Goal: Information Seeking & Learning: Learn about a topic

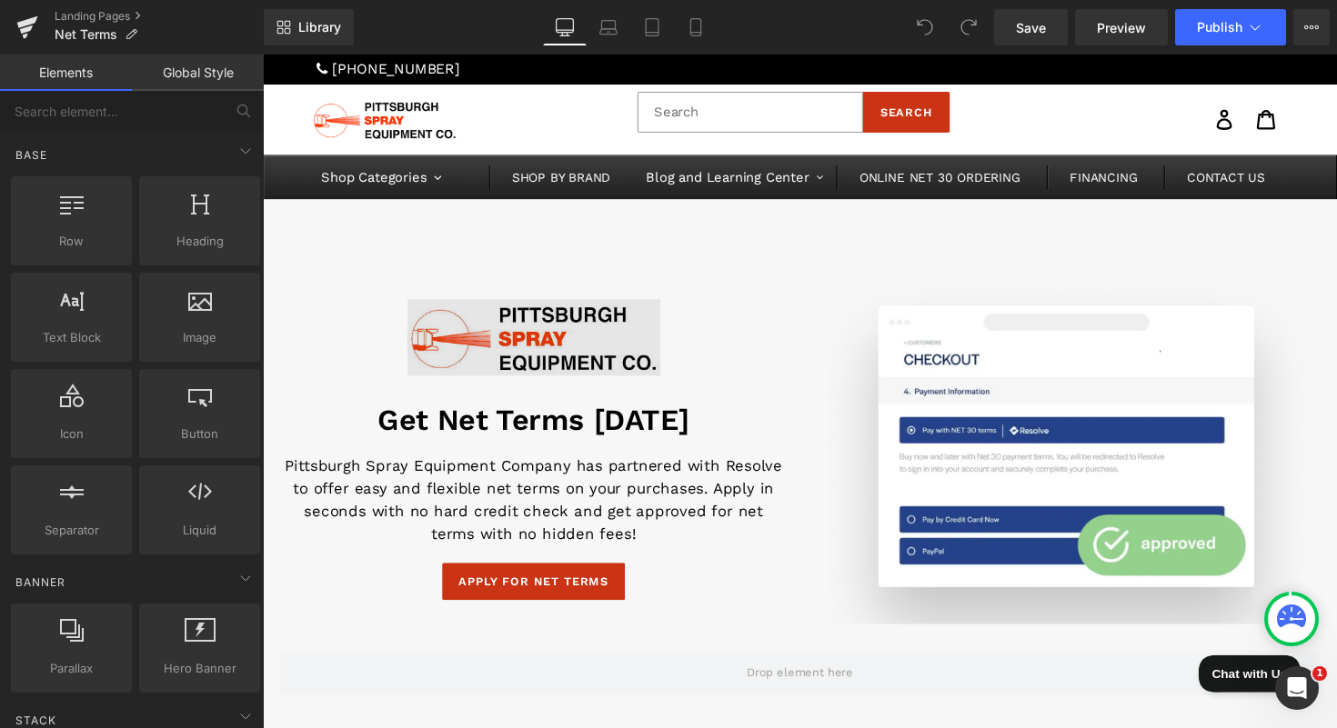
scroll to position [36, 0]
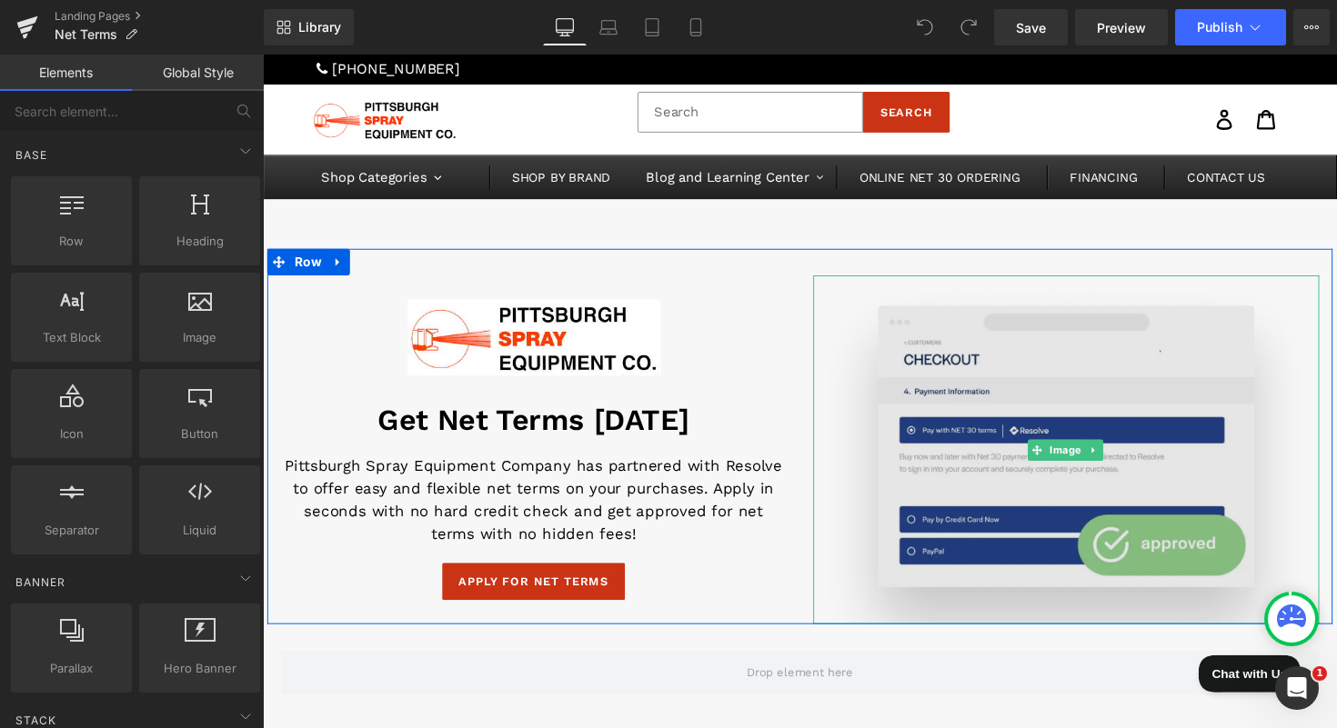
click at [1009, 375] on img at bounding box center [1085, 459] width 518 height 356
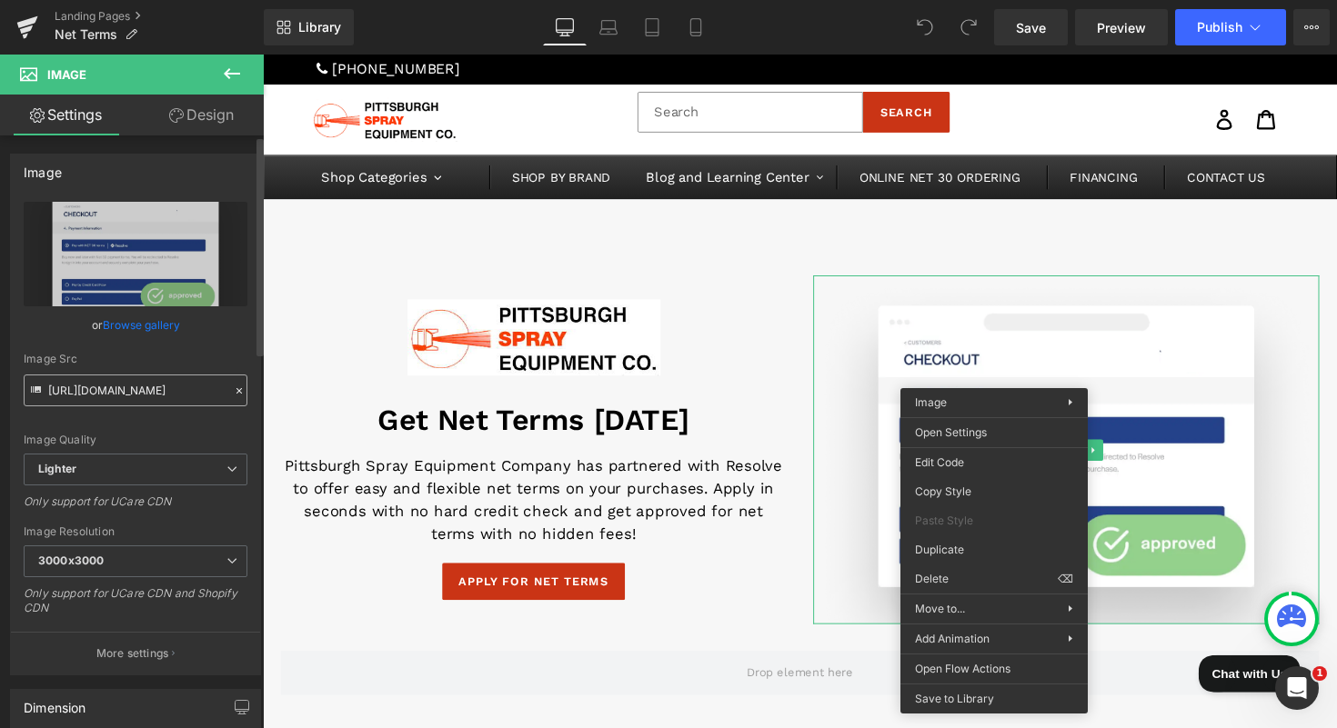
click at [126, 387] on input "https://ucarecdn.com/4240da86-7a12-47e2-abb8-673805cdc57e/-/format/auto/-/previ…" at bounding box center [136, 391] width 224 height 32
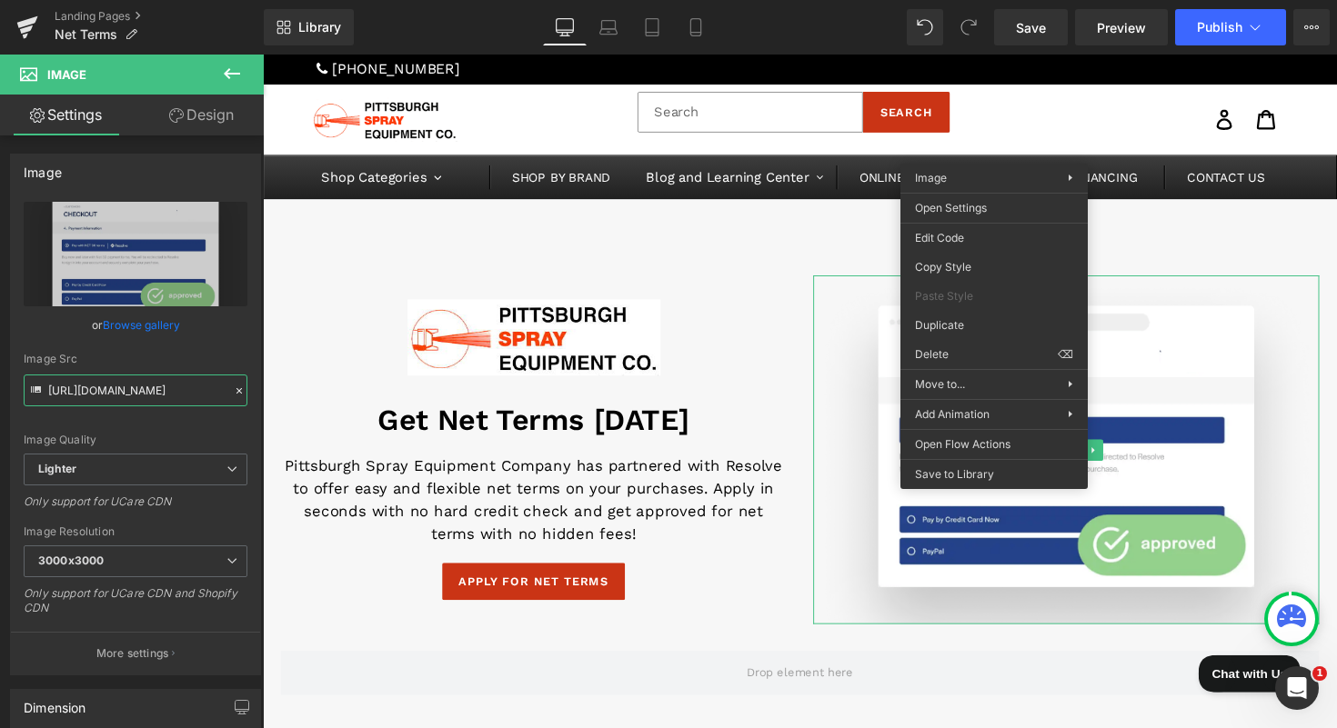
scroll to position [0, 0]
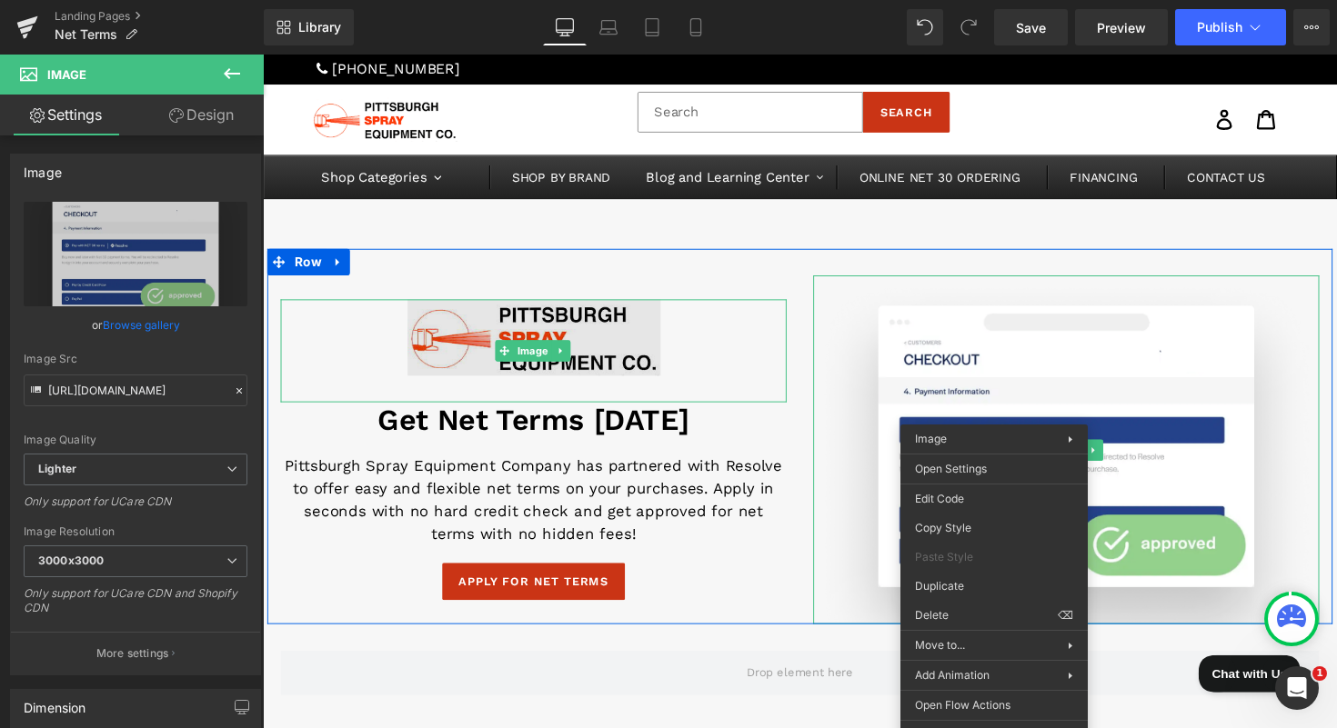
click at [529, 368] on img at bounding box center [540, 357] width 259 height 105
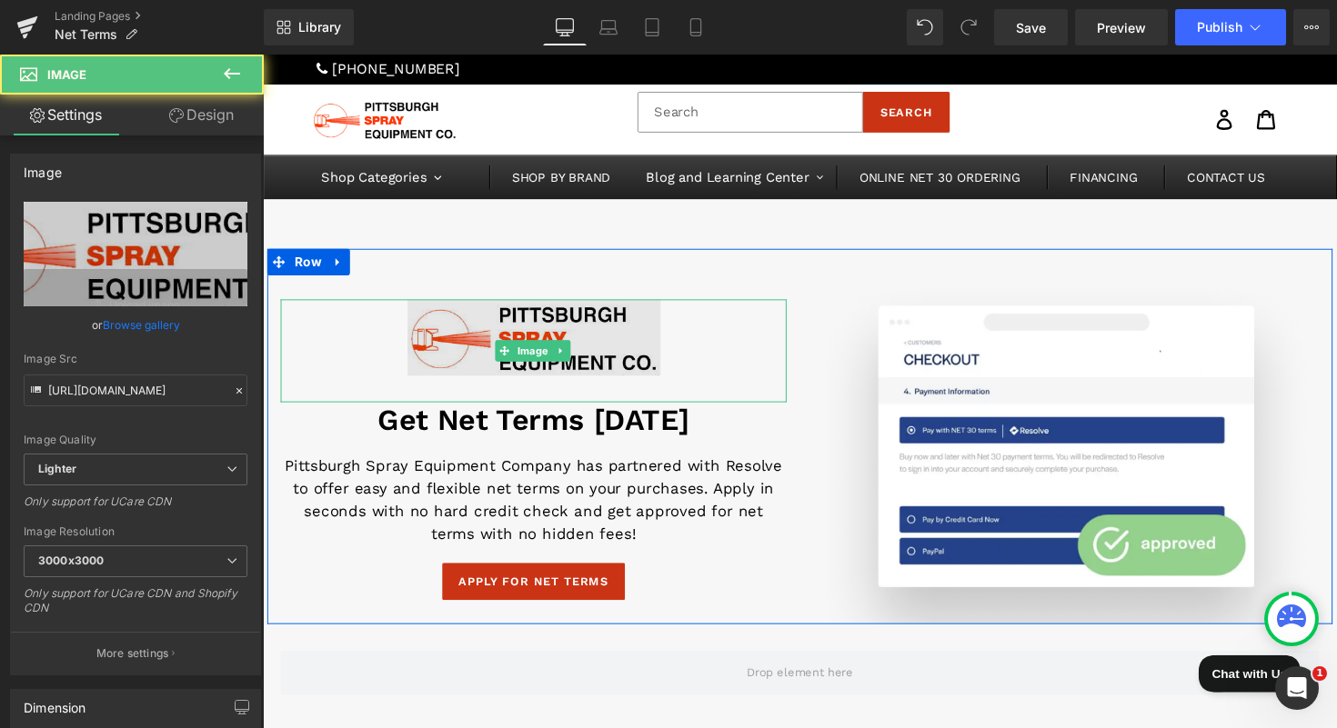
click at [473, 339] on img at bounding box center [540, 357] width 259 height 105
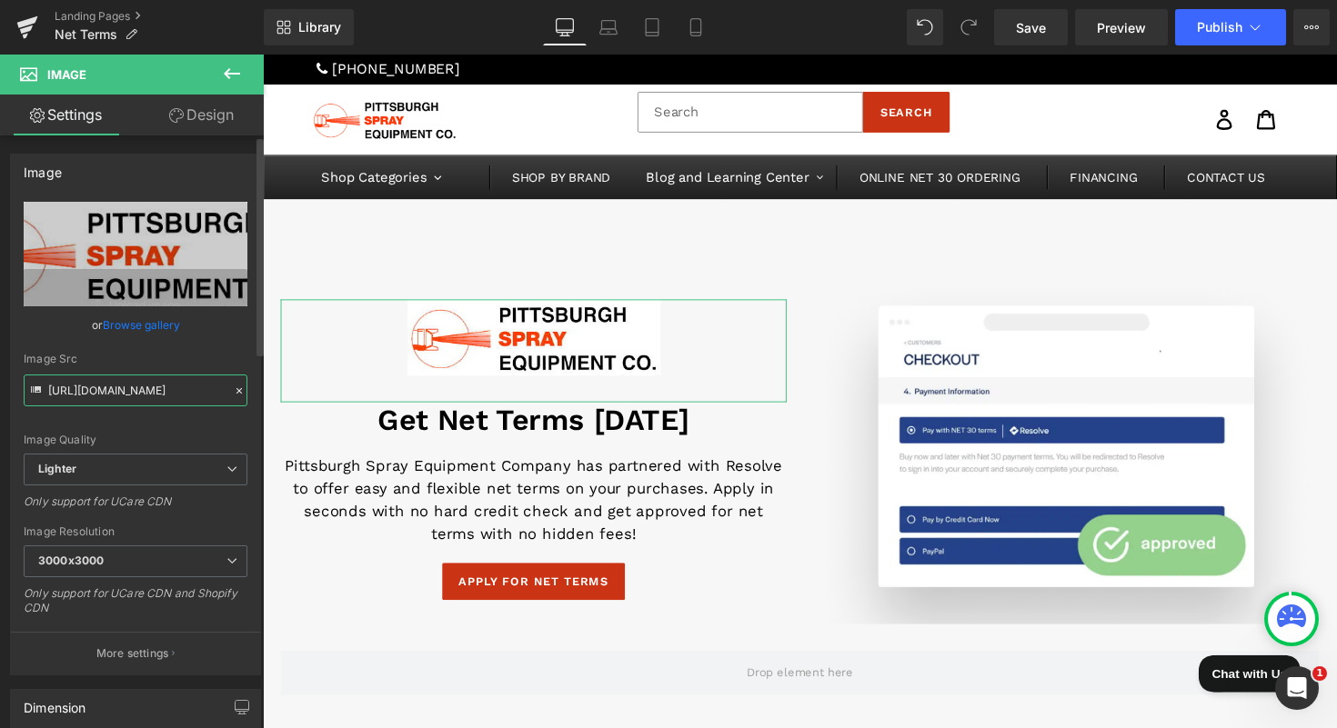
click at [171, 382] on input "https://ucarecdn.com/46dcb10f-4452-4880-b339-d4b581511d93/-/format/auto/-/previ…" at bounding box center [136, 391] width 224 height 32
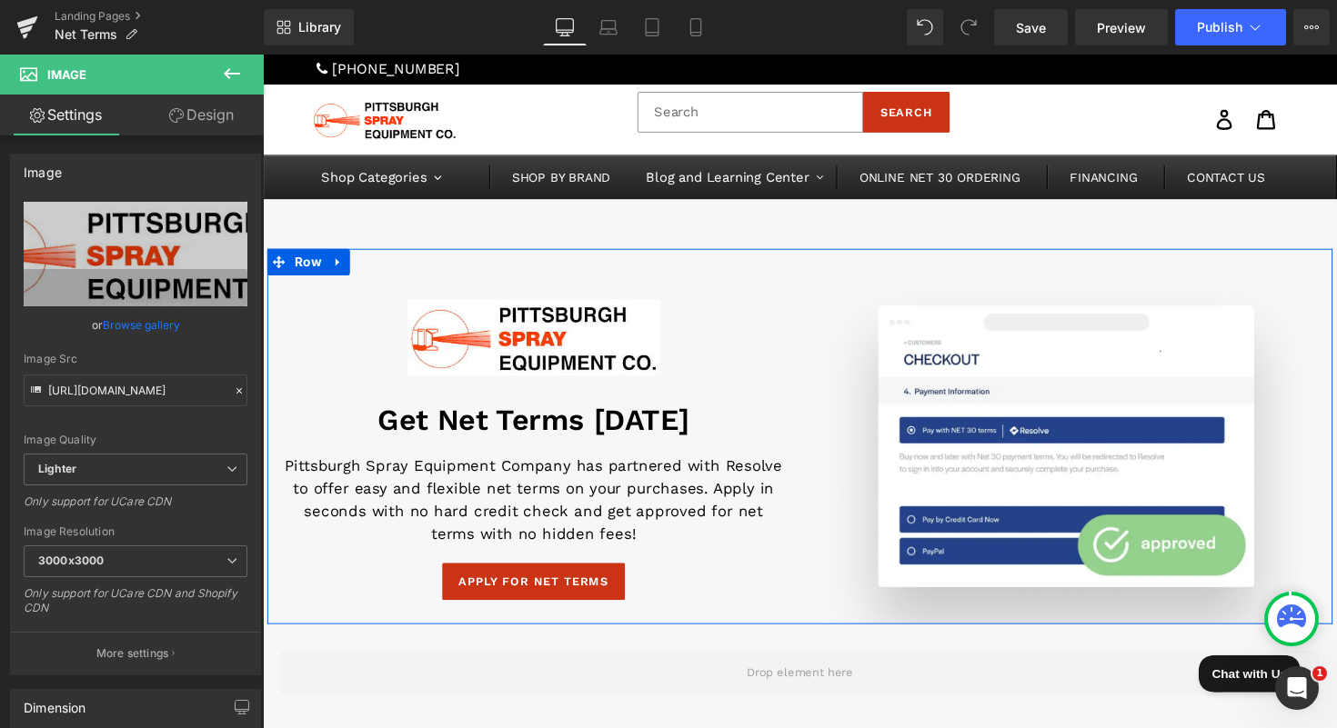
click at [546, 425] on h1 "Get Net Terms Today" at bounding box center [540, 429] width 518 height 36
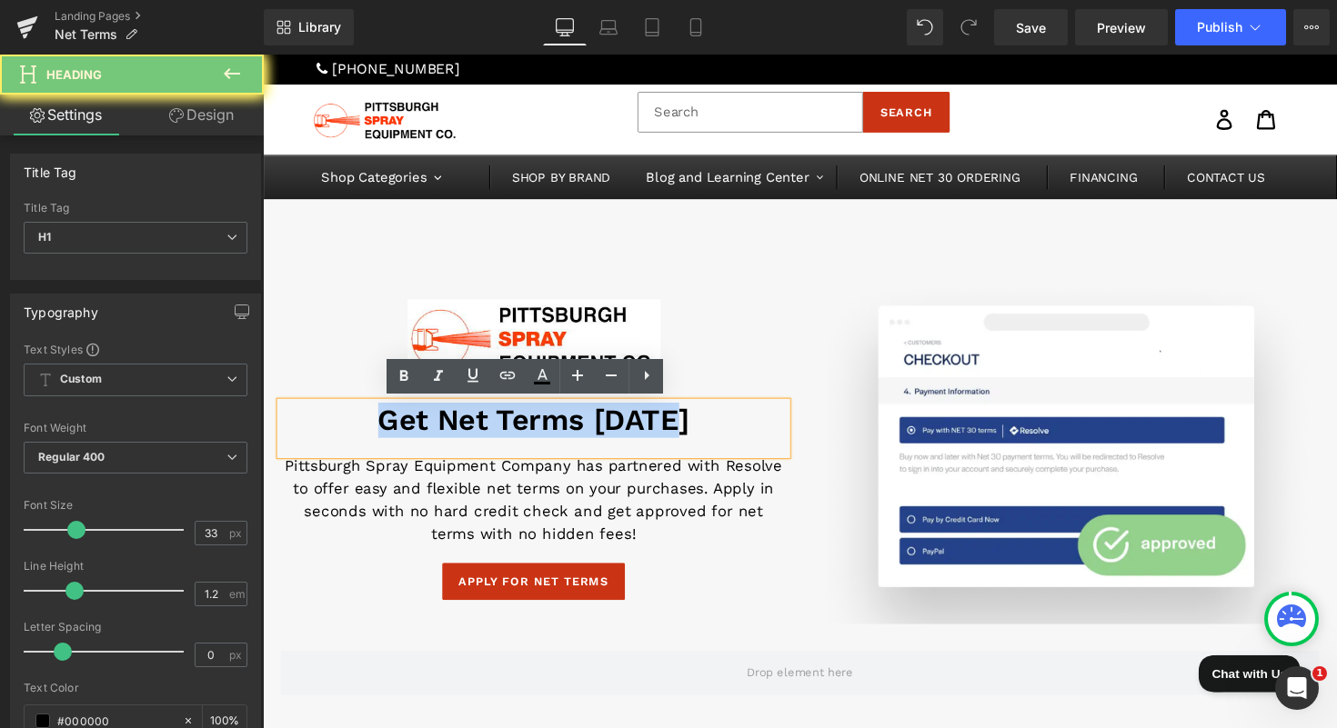
click at [546, 425] on h1 "Get Net Terms Today" at bounding box center [540, 429] width 518 height 36
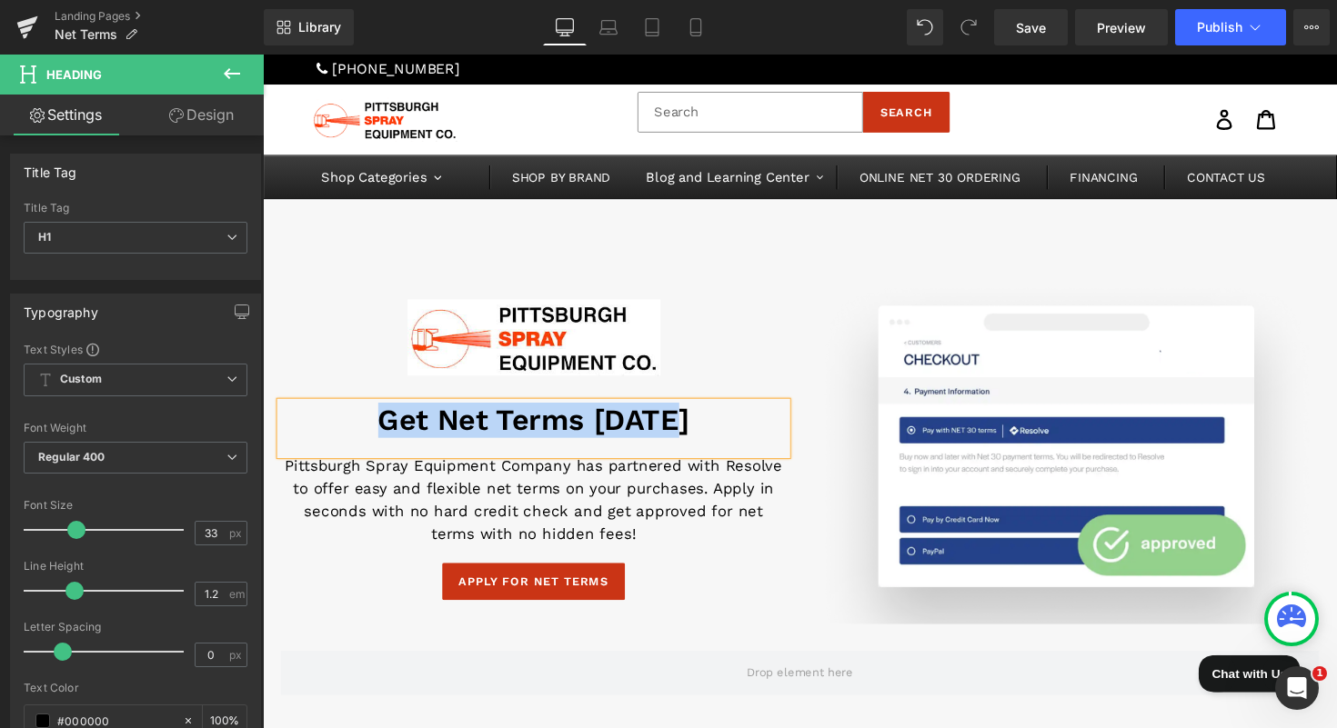
click at [462, 422] on h1 "Get Net Terms Today" at bounding box center [540, 429] width 518 height 36
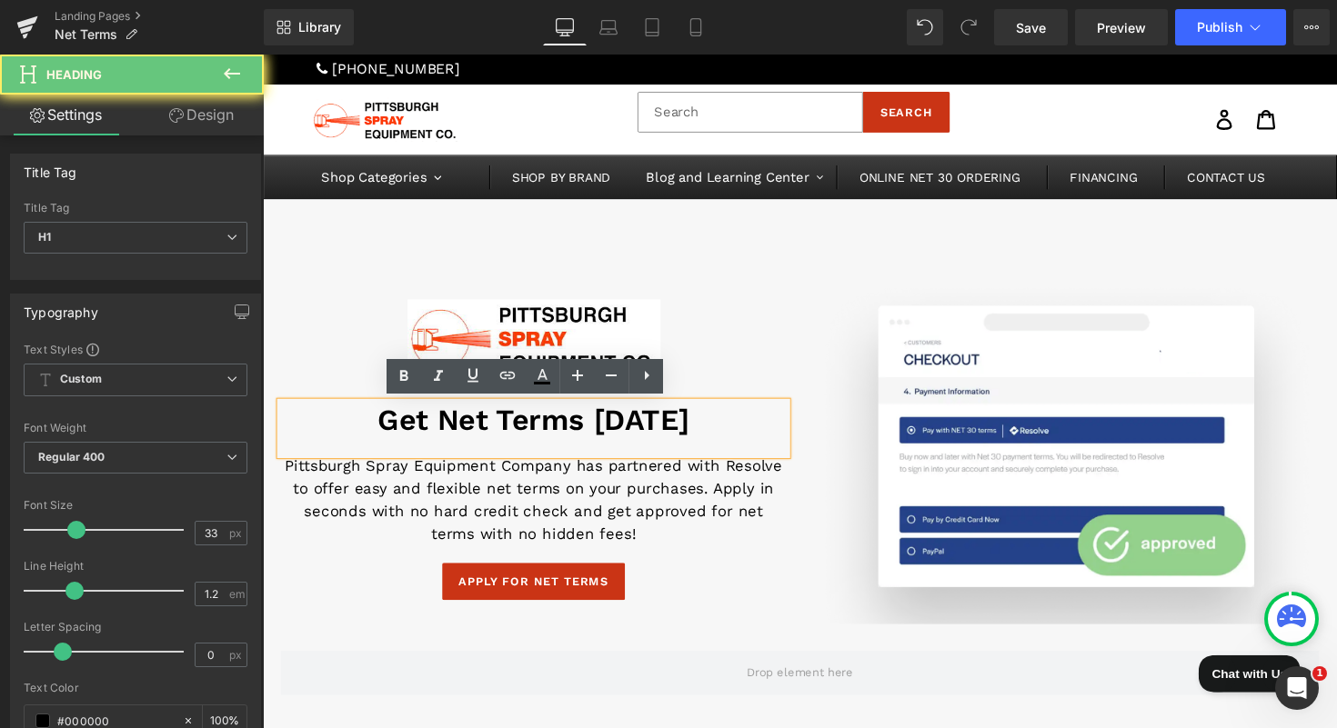
click at [462, 422] on h1 "Get Net Terms Today" at bounding box center [540, 429] width 518 height 36
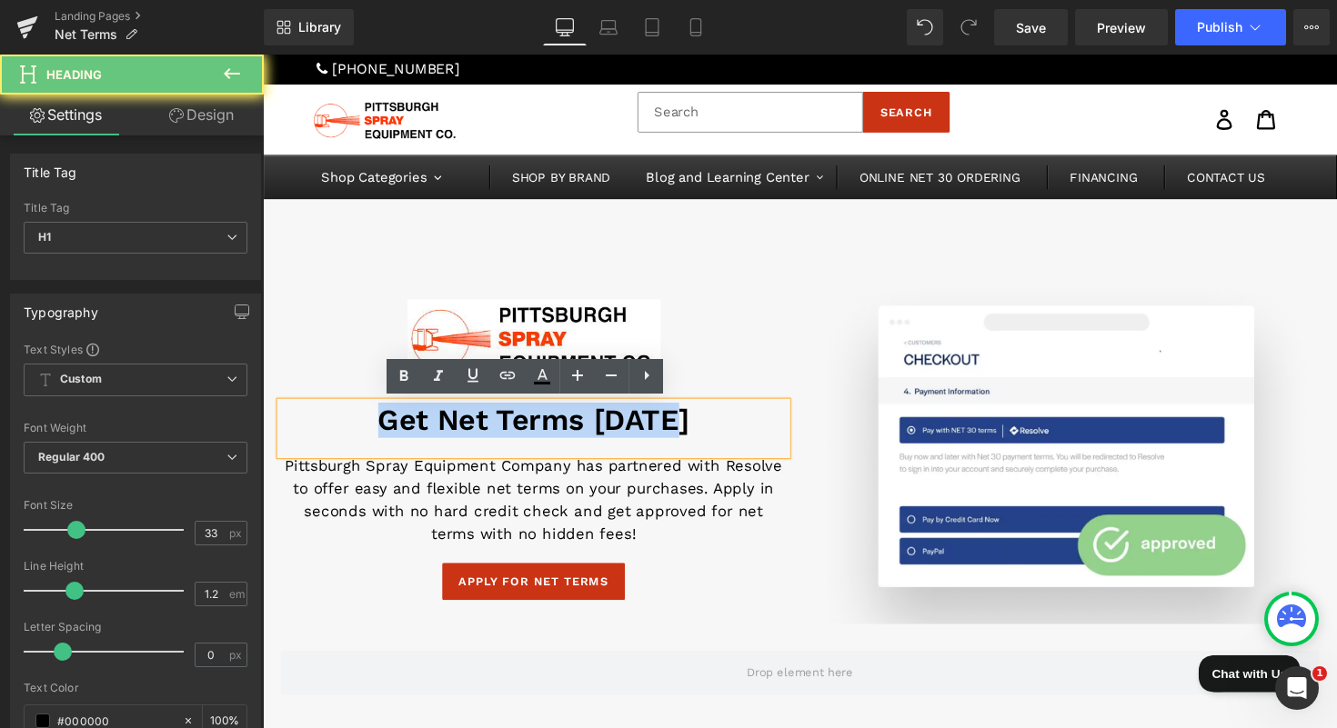
click at [462, 422] on h1 "Get Net Terms Today" at bounding box center [540, 429] width 518 height 36
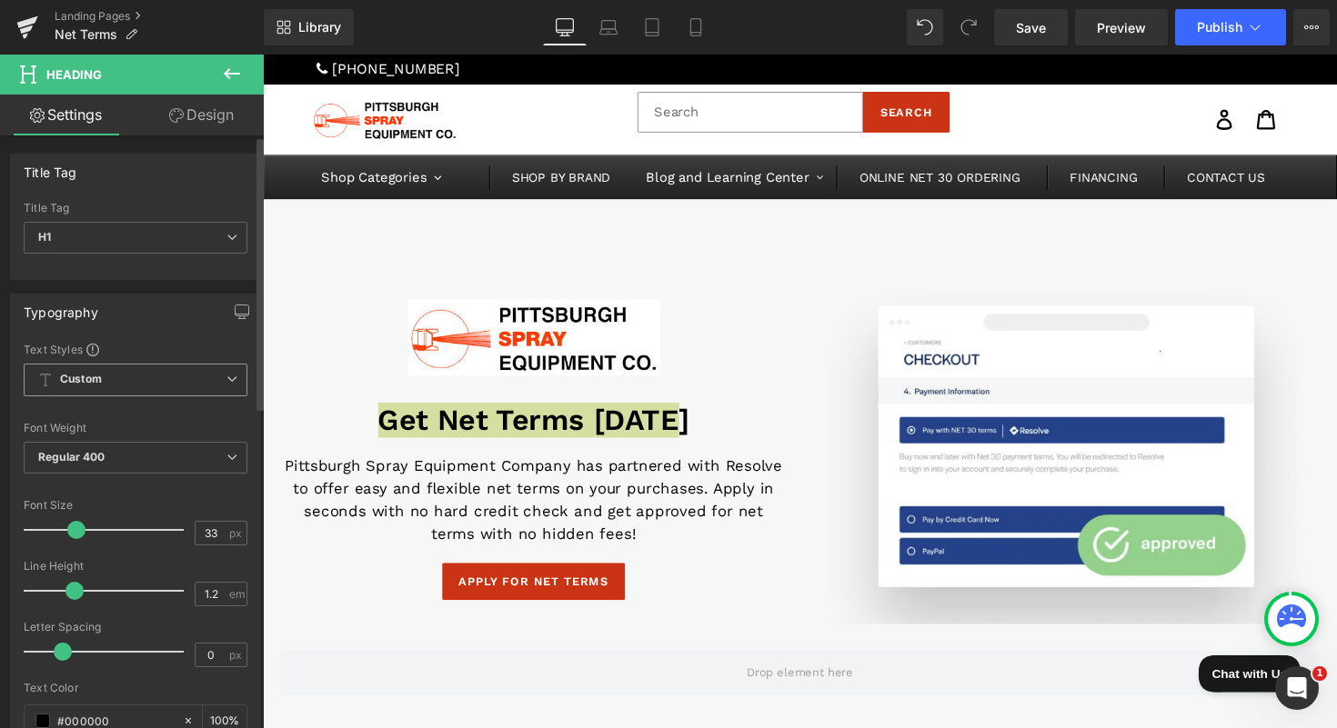
click at [138, 382] on span "Custom Setup Global Style" at bounding box center [136, 380] width 224 height 33
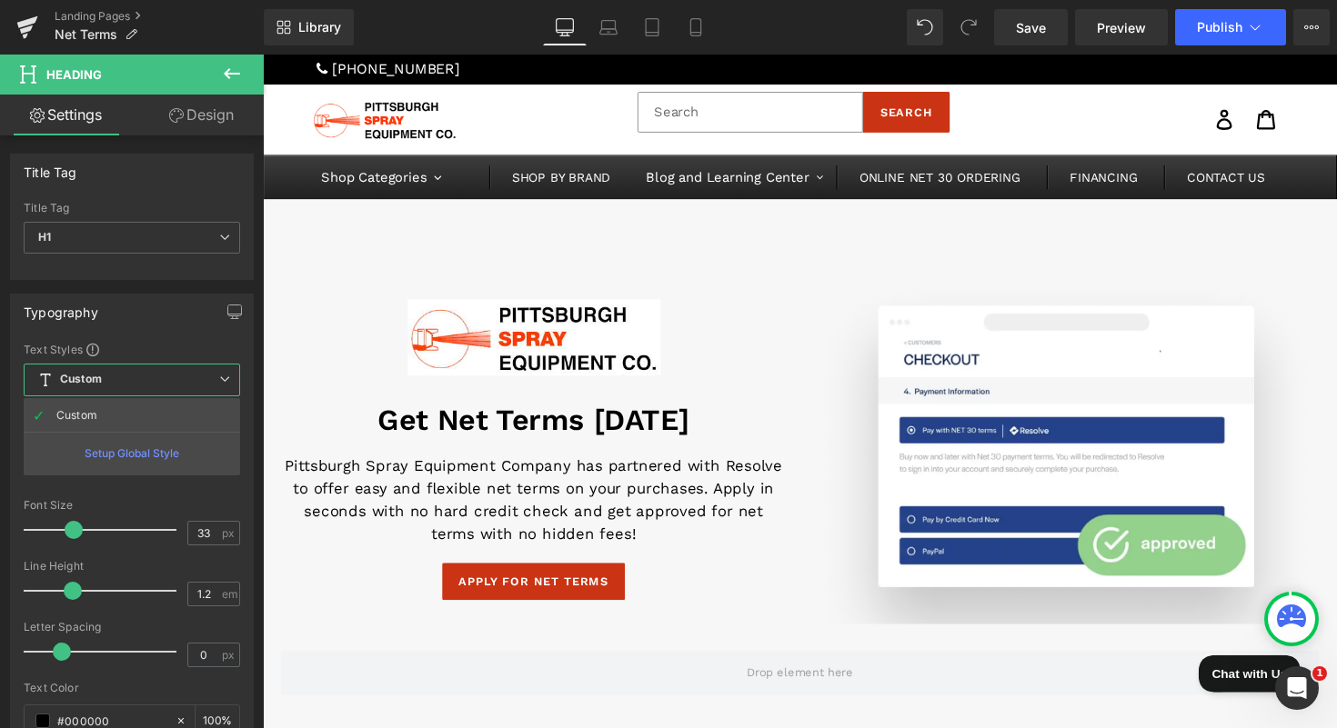
click at [386, 487] on p "Pittsburgh Spray Equipment Company has partnered with Resolve to offer easy and…" at bounding box center [540, 511] width 518 height 93
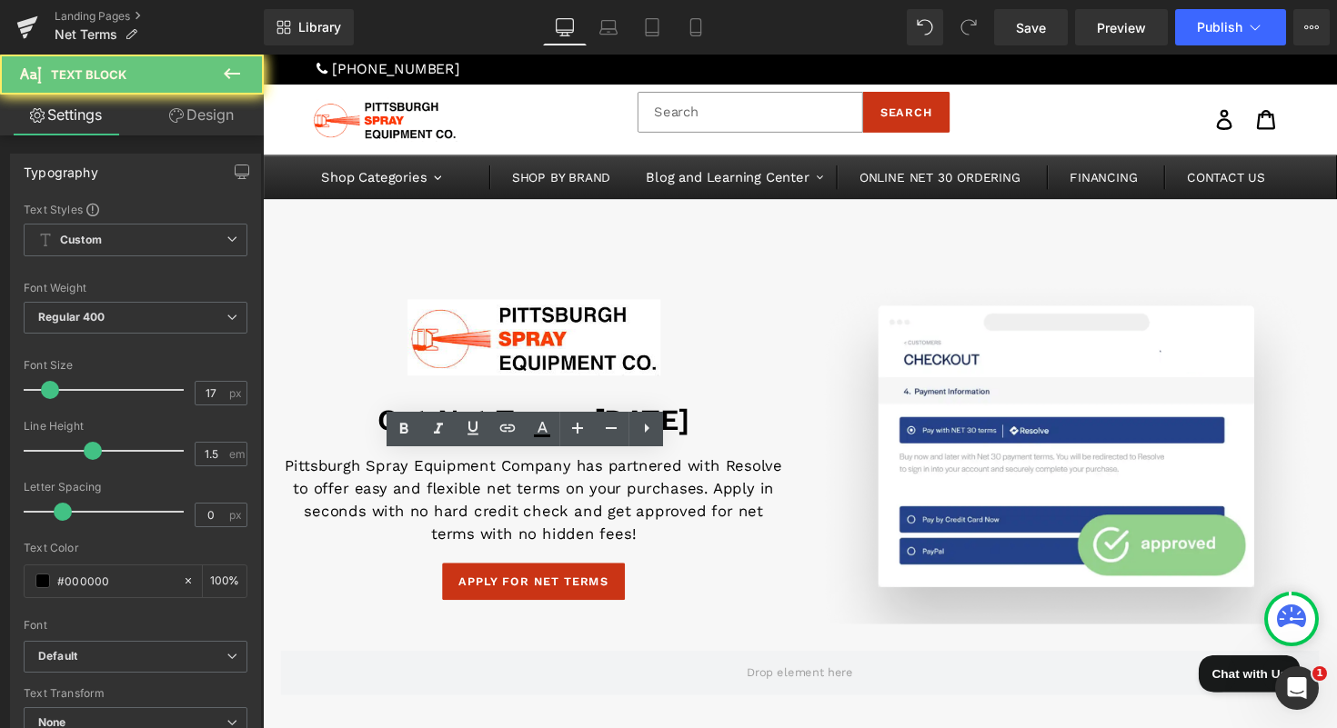
click at [386, 487] on p "Pittsburgh Spray Equipment Company has partnered with Resolve to offer easy and…" at bounding box center [540, 511] width 518 height 93
copy span "Pittsburgh Spray Equipment Company has partnered with Resolve to offer easy and…"
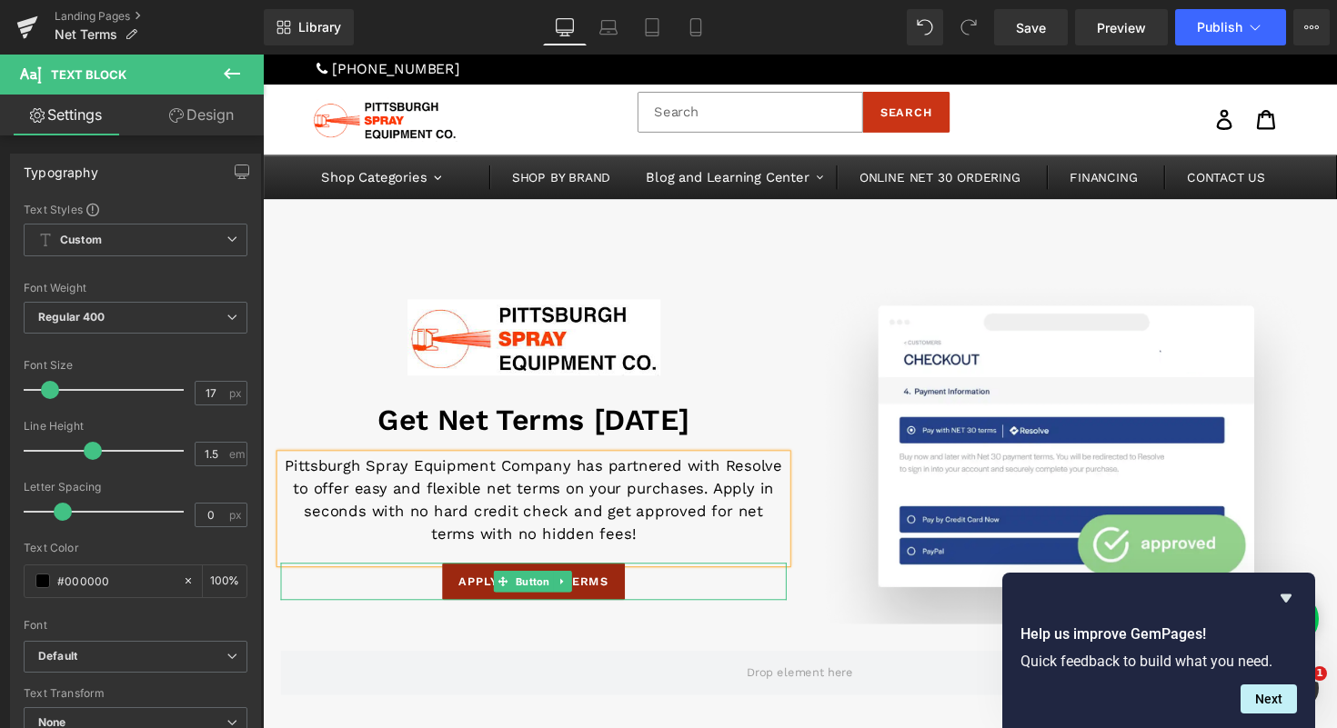
click at [457, 603] on link "Apply for Net Terms" at bounding box center [540, 595] width 188 height 38
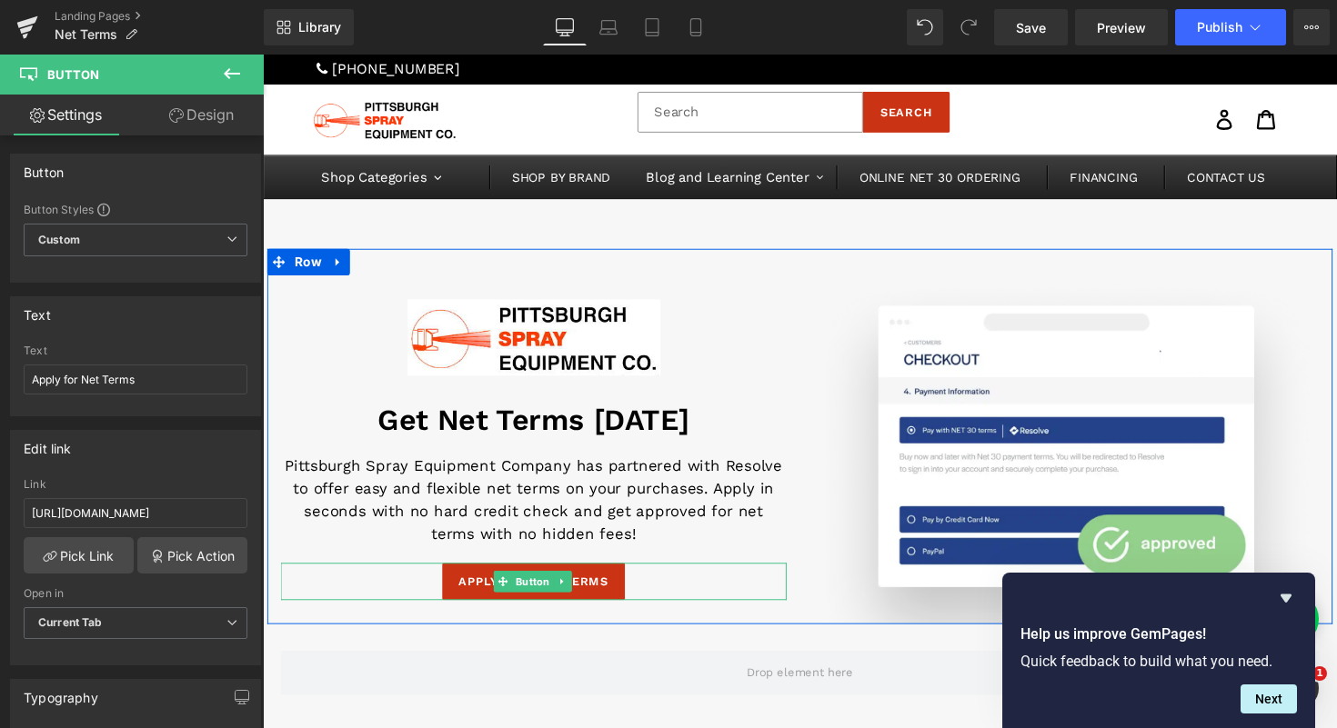
click at [438, 596] on div "Apply for Net Terms" at bounding box center [540, 595] width 518 height 38
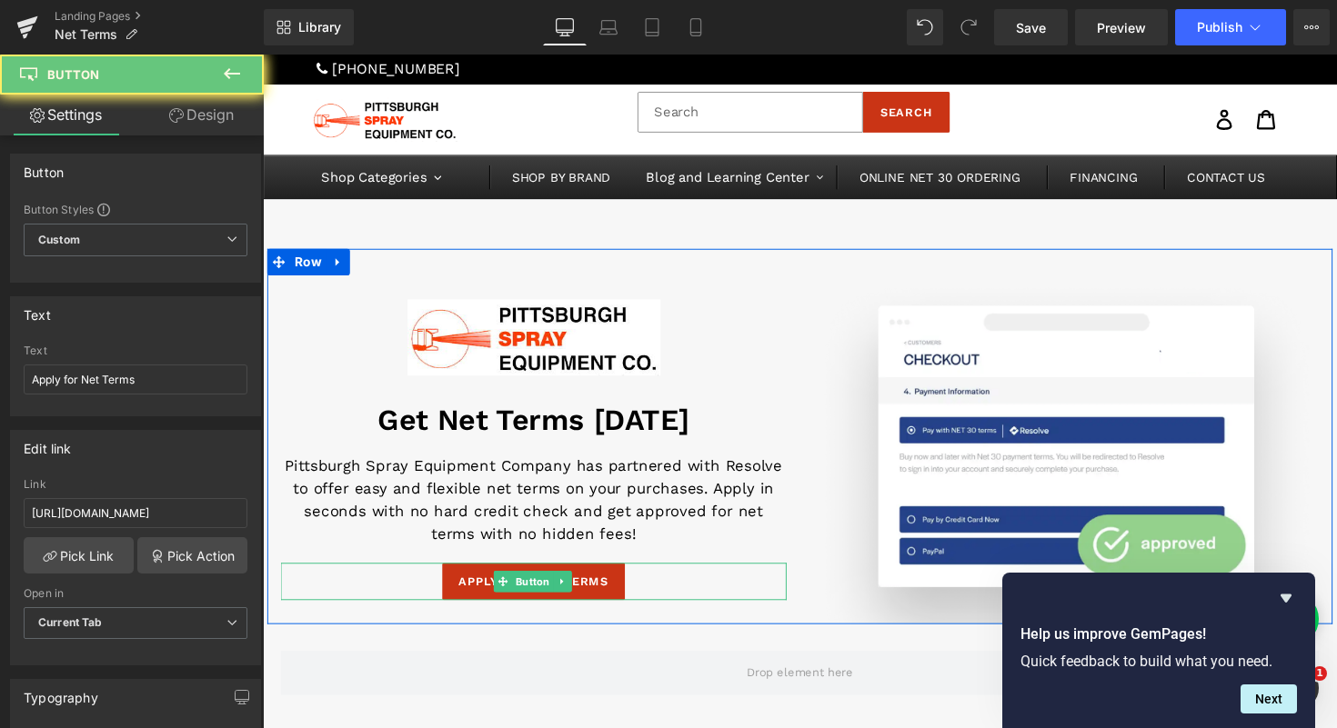
click at [363, 598] on div "Apply for Net Terms" at bounding box center [540, 595] width 518 height 38
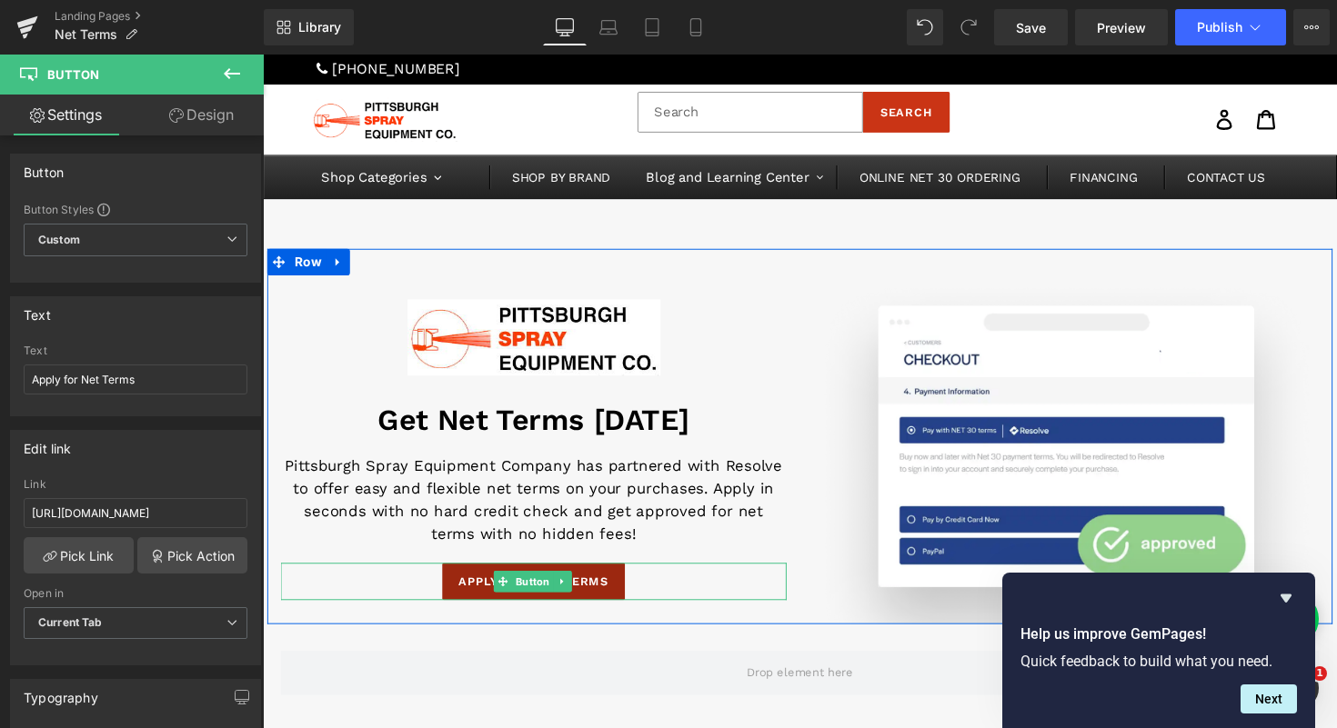
click at [446, 603] on link "Apply for Net Terms" at bounding box center [540, 595] width 188 height 38
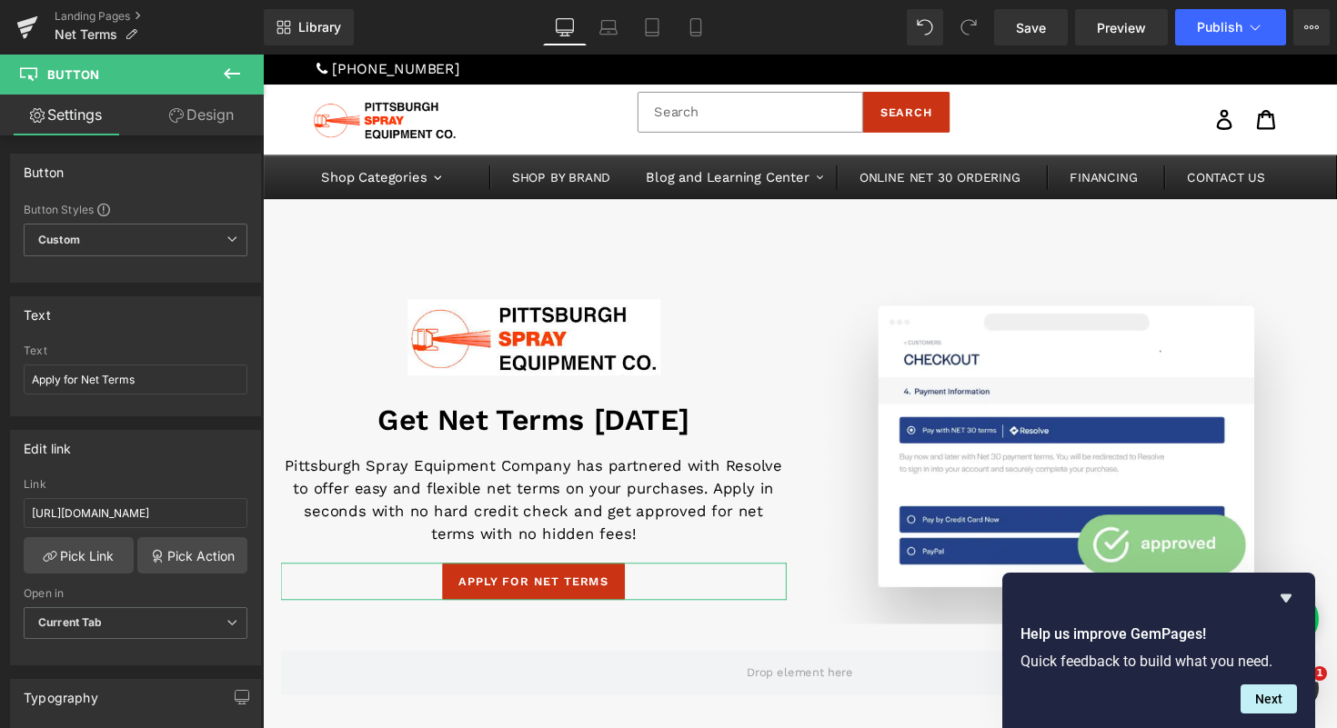
click at [179, 116] on icon at bounding box center [176, 115] width 15 height 15
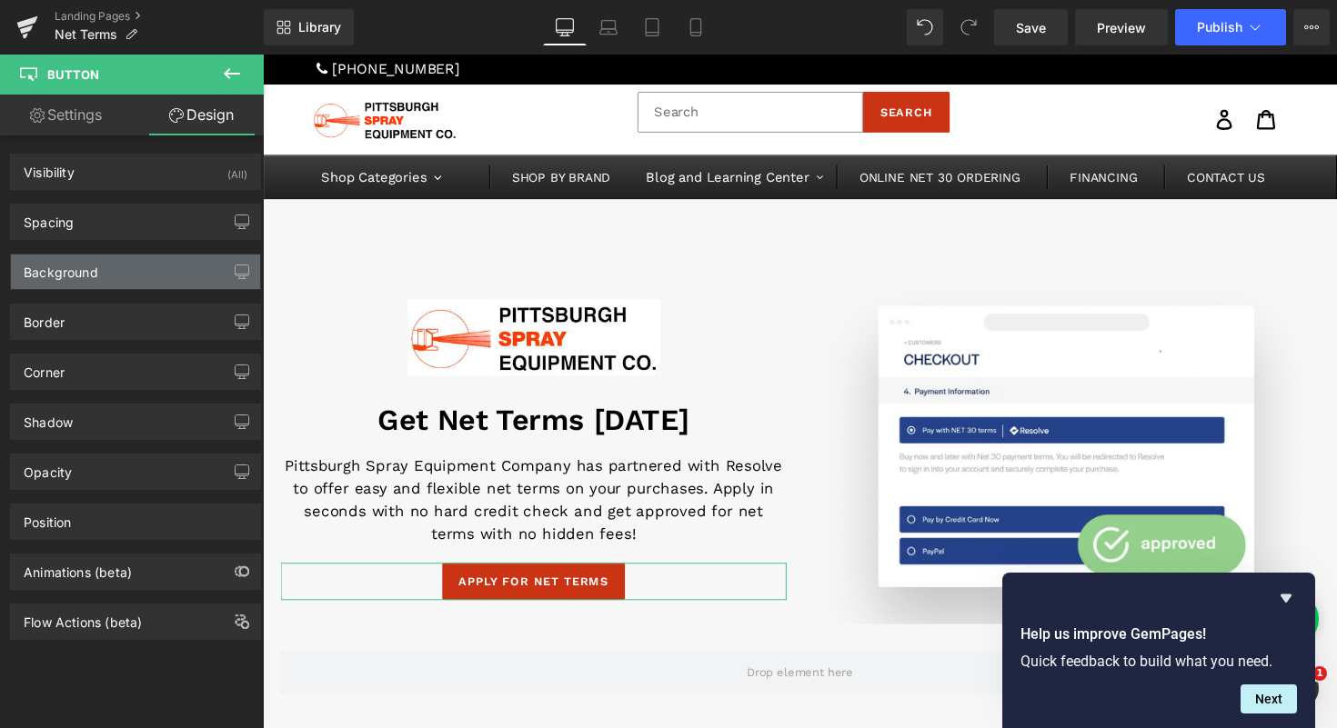
click at [108, 277] on div "Background" at bounding box center [135, 272] width 249 height 35
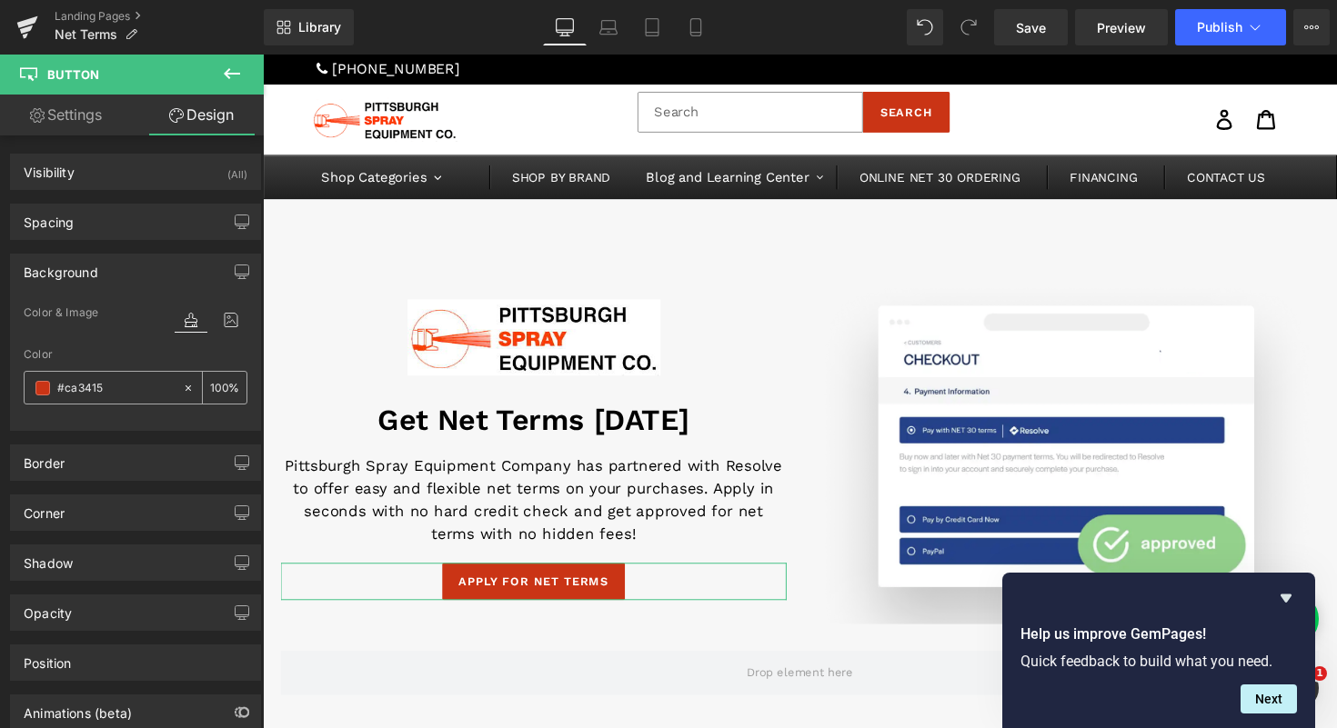
click at [90, 388] on input "#ca3415" at bounding box center [115, 388] width 116 height 20
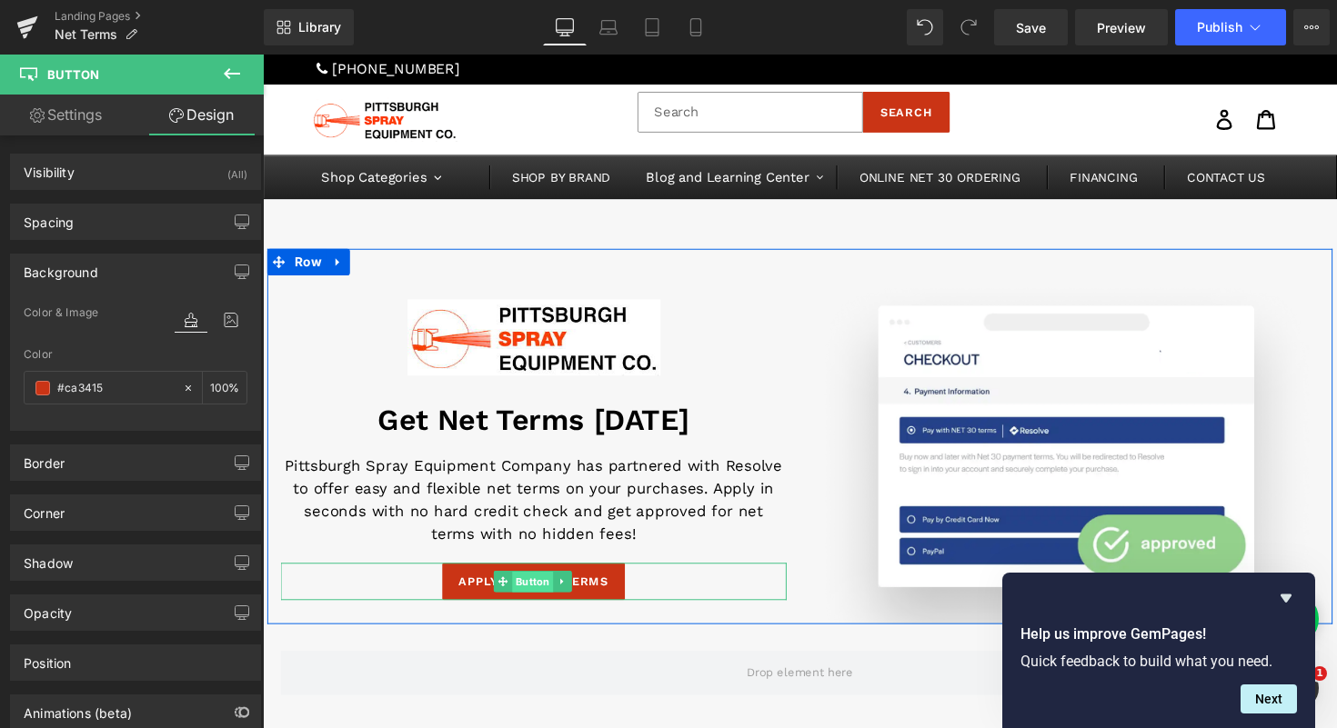
click at [527, 592] on span "Button" at bounding box center [539, 596] width 42 height 22
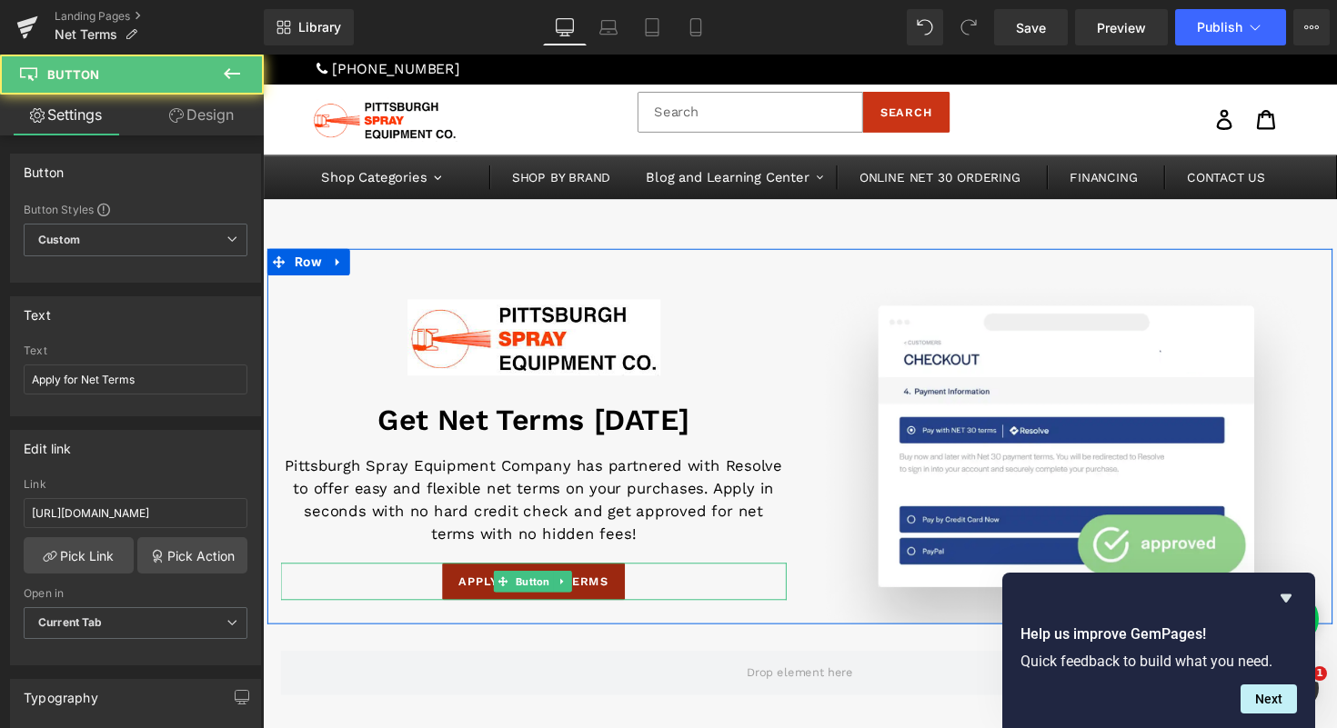
click at [471, 594] on span "Apply for Net Terms" at bounding box center [541, 595] width 154 height 18
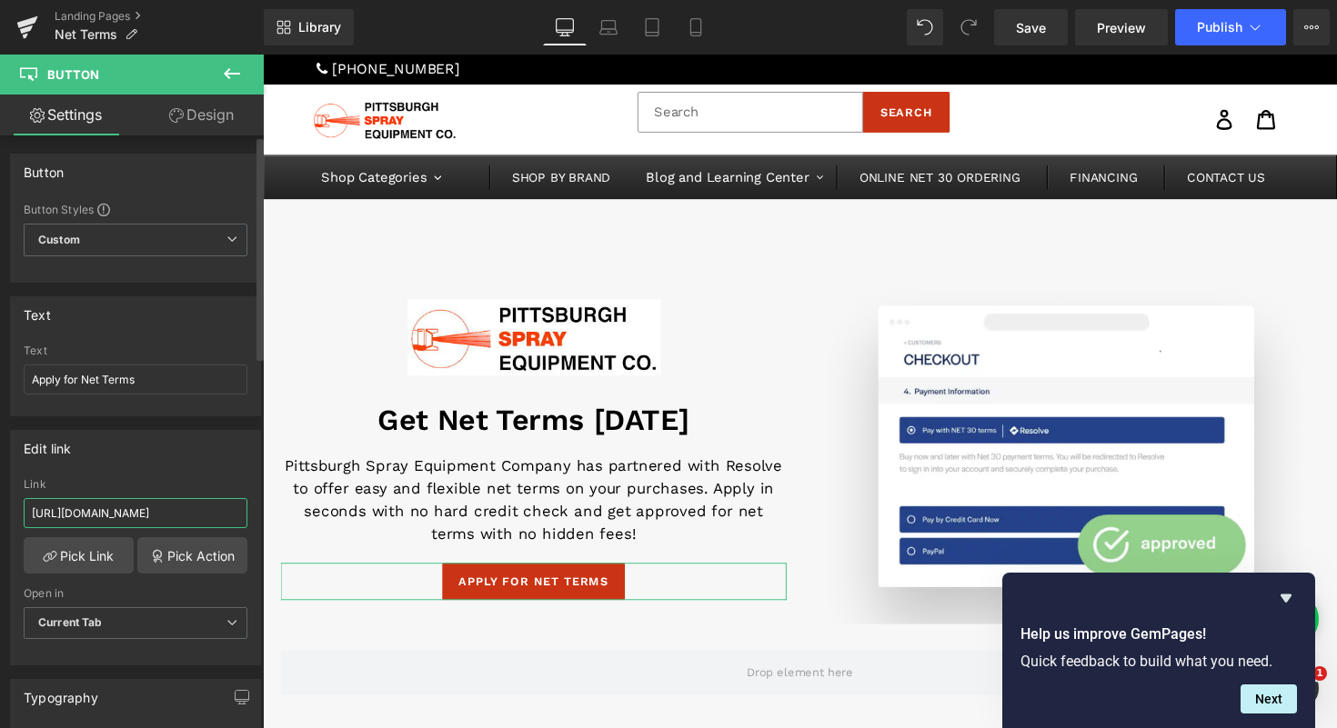
click at [104, 515] on input "https://app.resolvepay.com/pittsburghsprayequipmentco" at bounding box center [136, 513] width 224 height 30
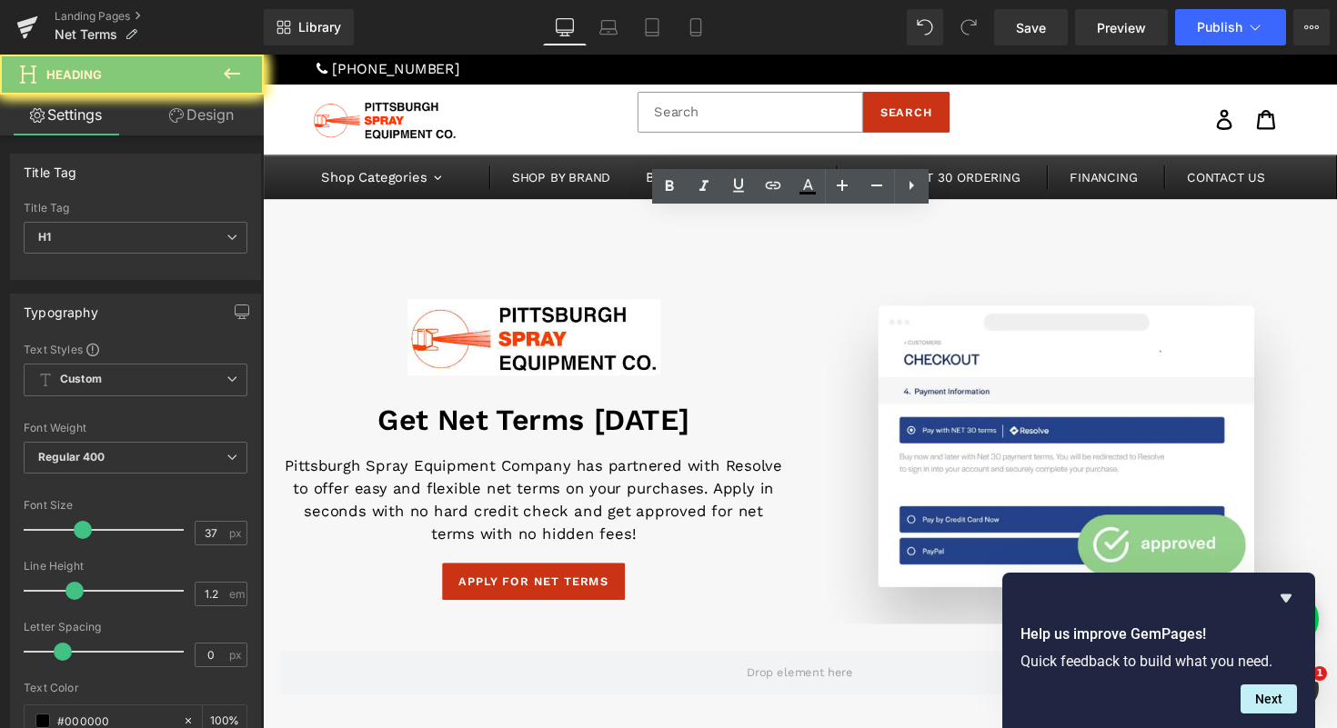
copy h1 "Buy Now Pay Later With Net Terms"
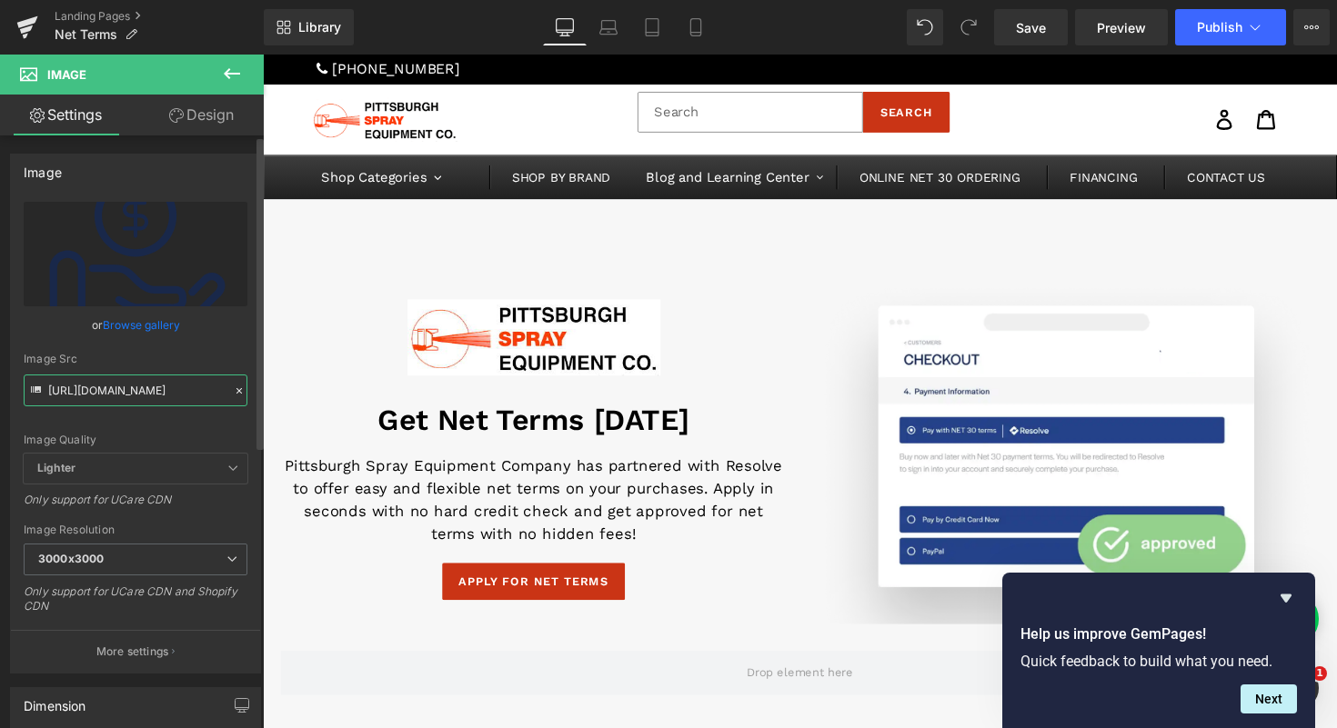
click at [154, 387] on input "https://ucarecdn.com/b8ef658f-5222-4fba-967b-3e327a282fb2/Type=Accounts%20Recei…" at bounding box center [136, 391] width 224 height 32
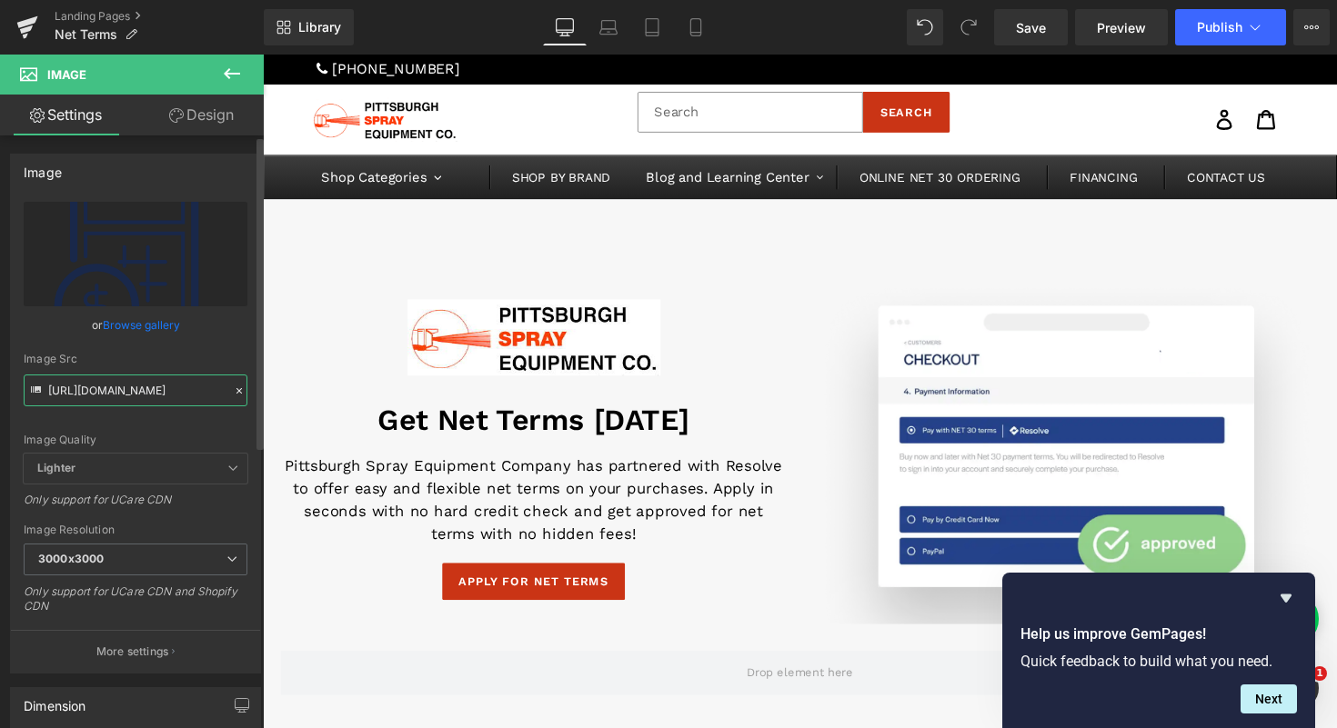
click at [124, 386] on input "https://ucarecdn.com/b3962962-2e60-48e8-a1c4-2219e4d8e7b9/Frame%2030.svg" at bounding box center [136, 391] width 224 height 32
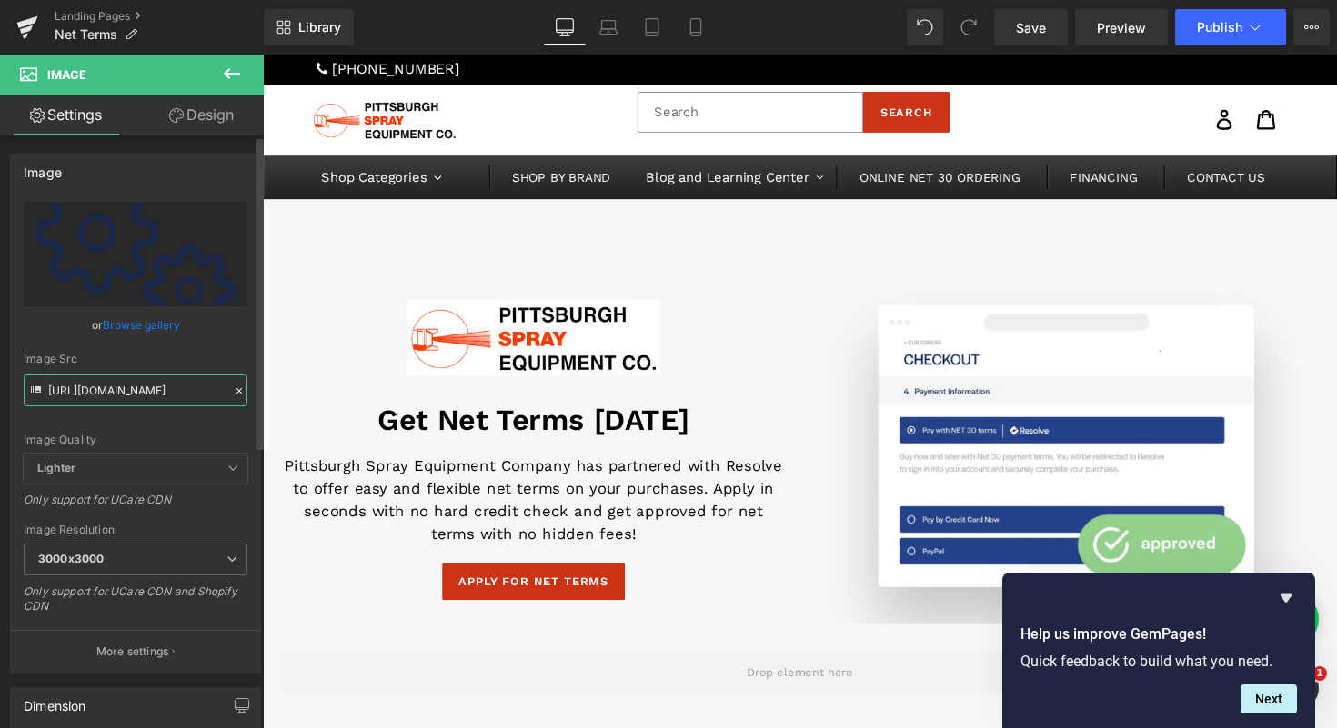
click at [134, 379] on input "https://ucarecdn.com/bb300973-956f-47d0-8f5a-e44c2e4da925/Type=Integrations-1.s…" at bounding box center [136, 391] width 224 height 32
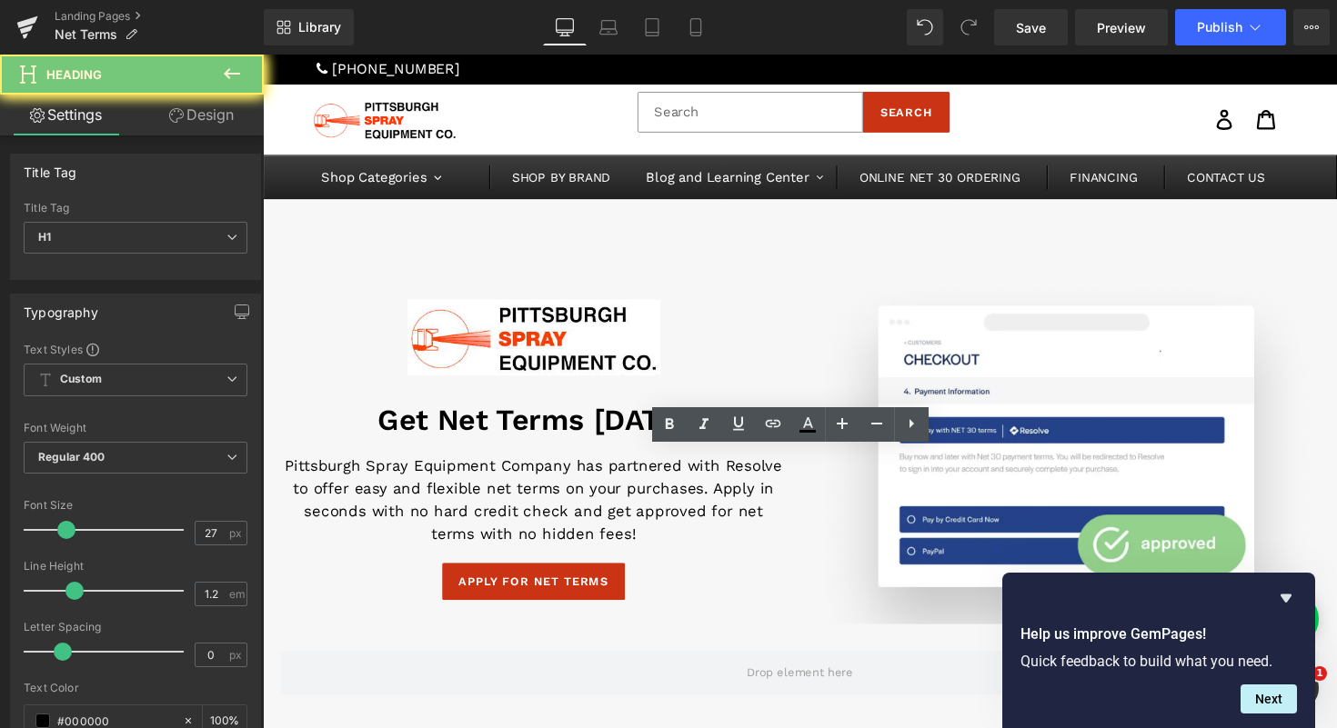
copy h1 "Flexible Net Terms"
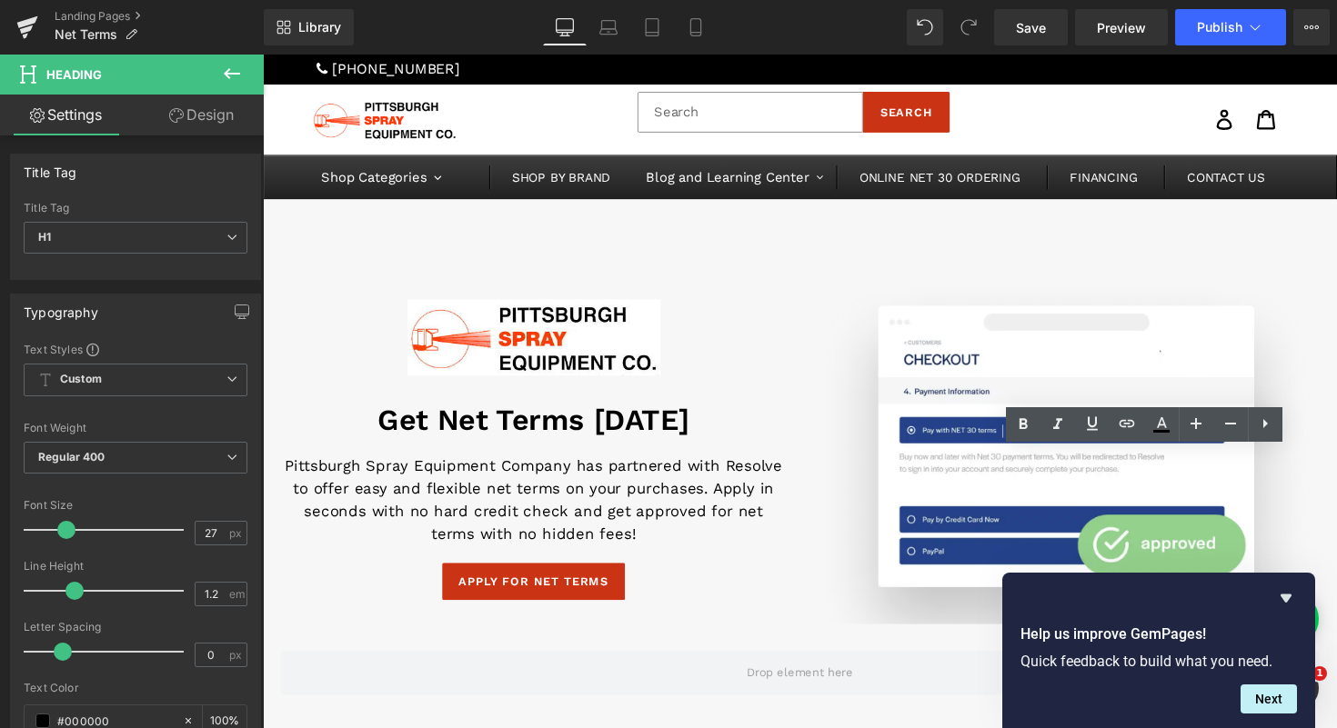
copy h1 "Online Convenience"
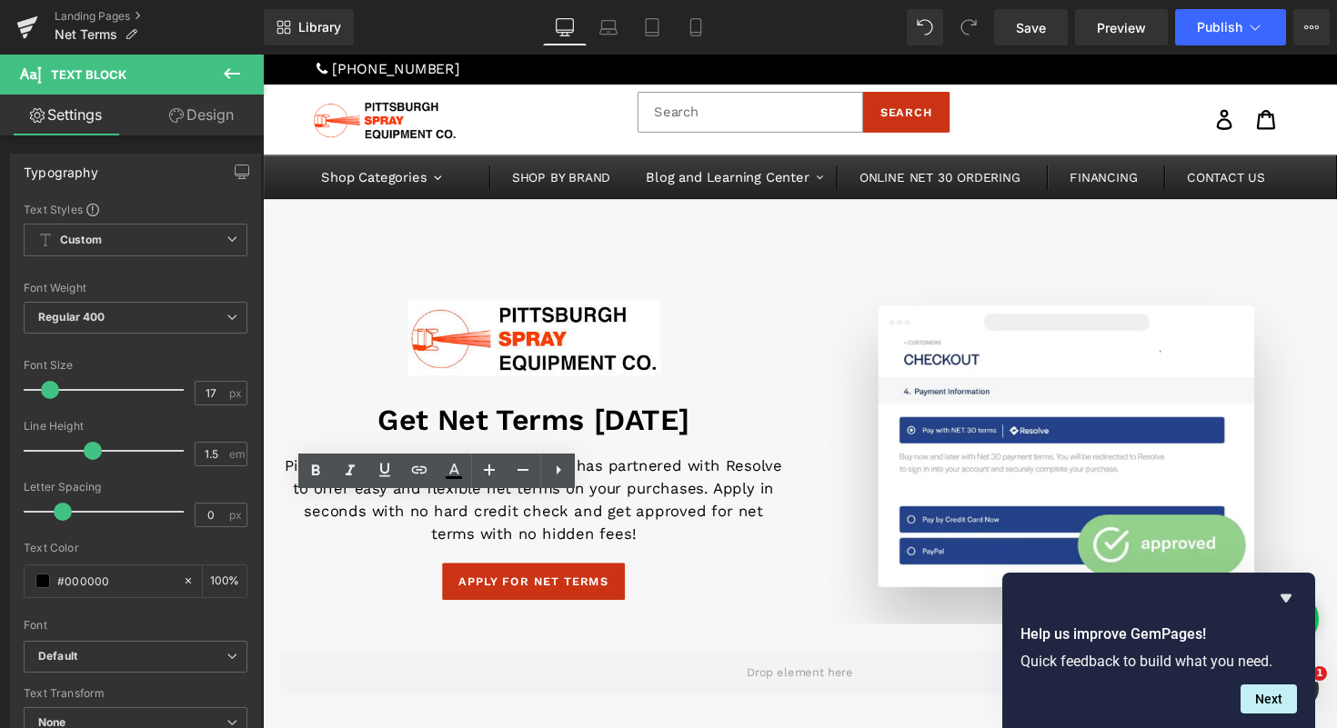
copy p "Once approved, it won't cost you anything extra to pay for your purchase with n…"
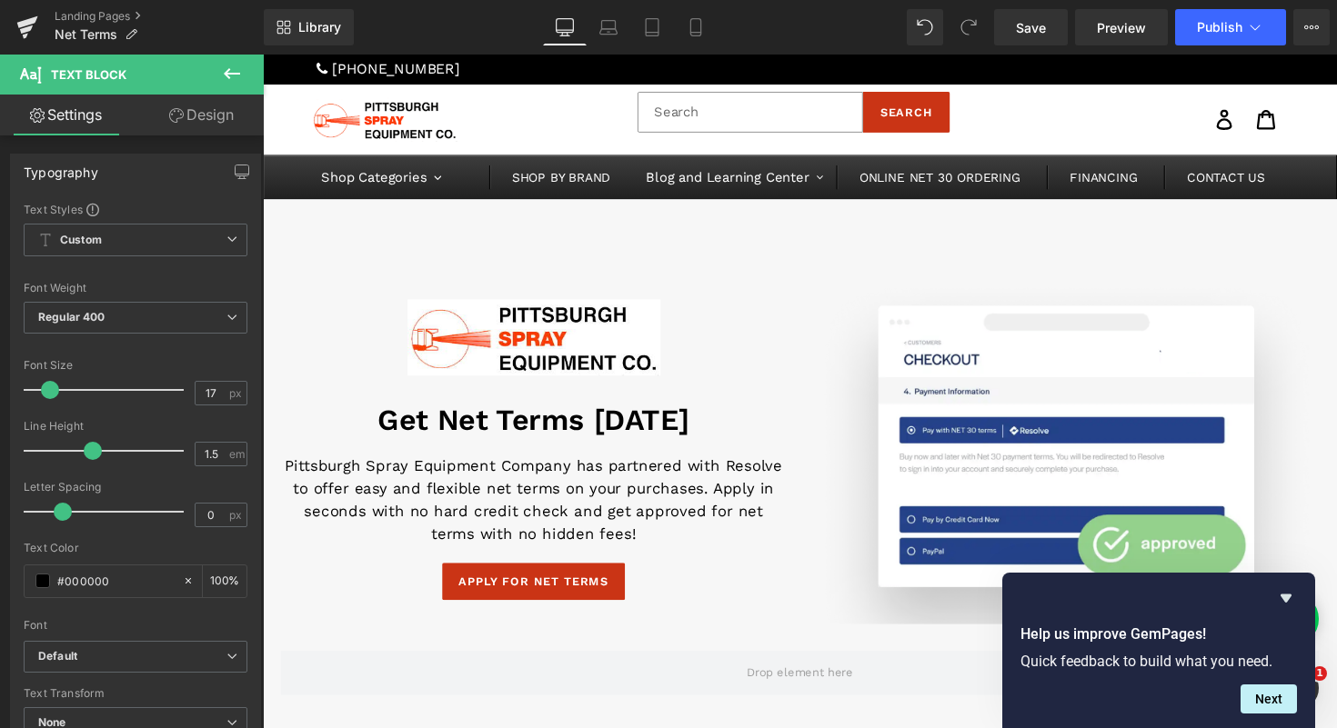
copy p "Build credit history and gain access to higher credit lines for larger purchase…"
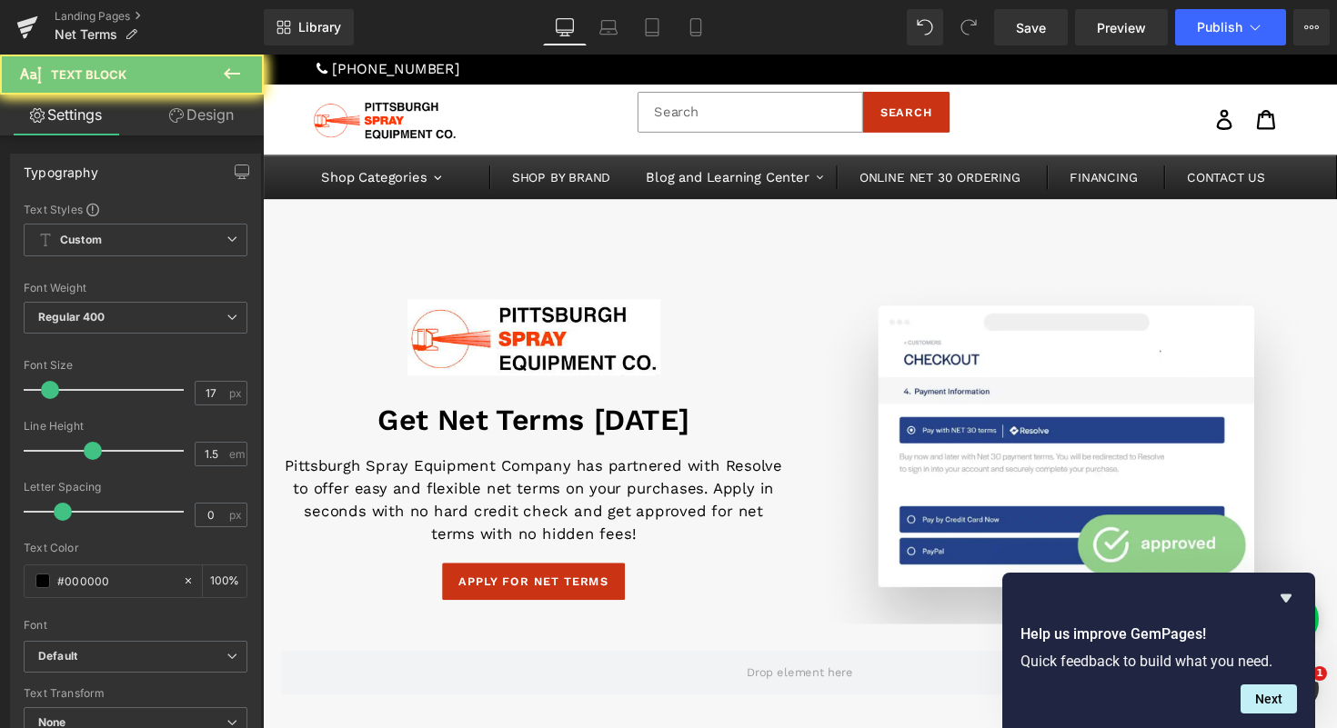
copy p "View invoices, make payments, and get automatic payment reminders in one conven…"
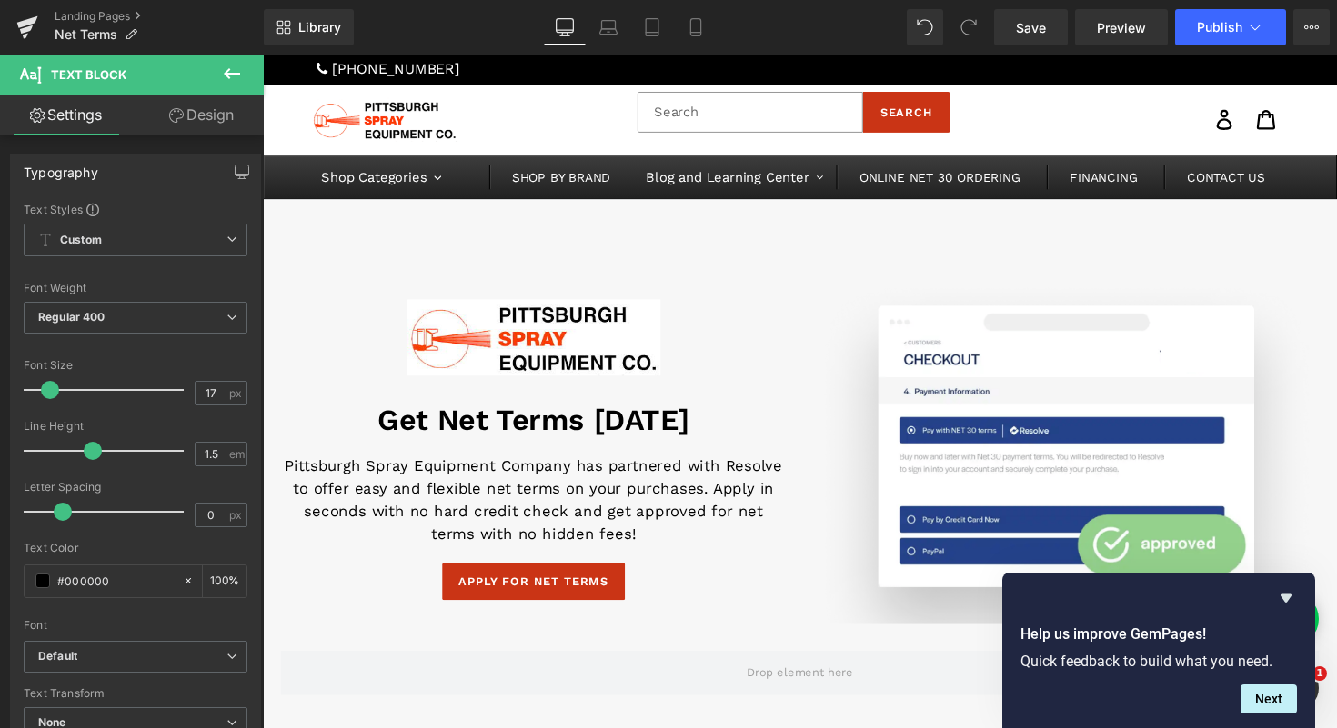
scroll to position [1127, 0]
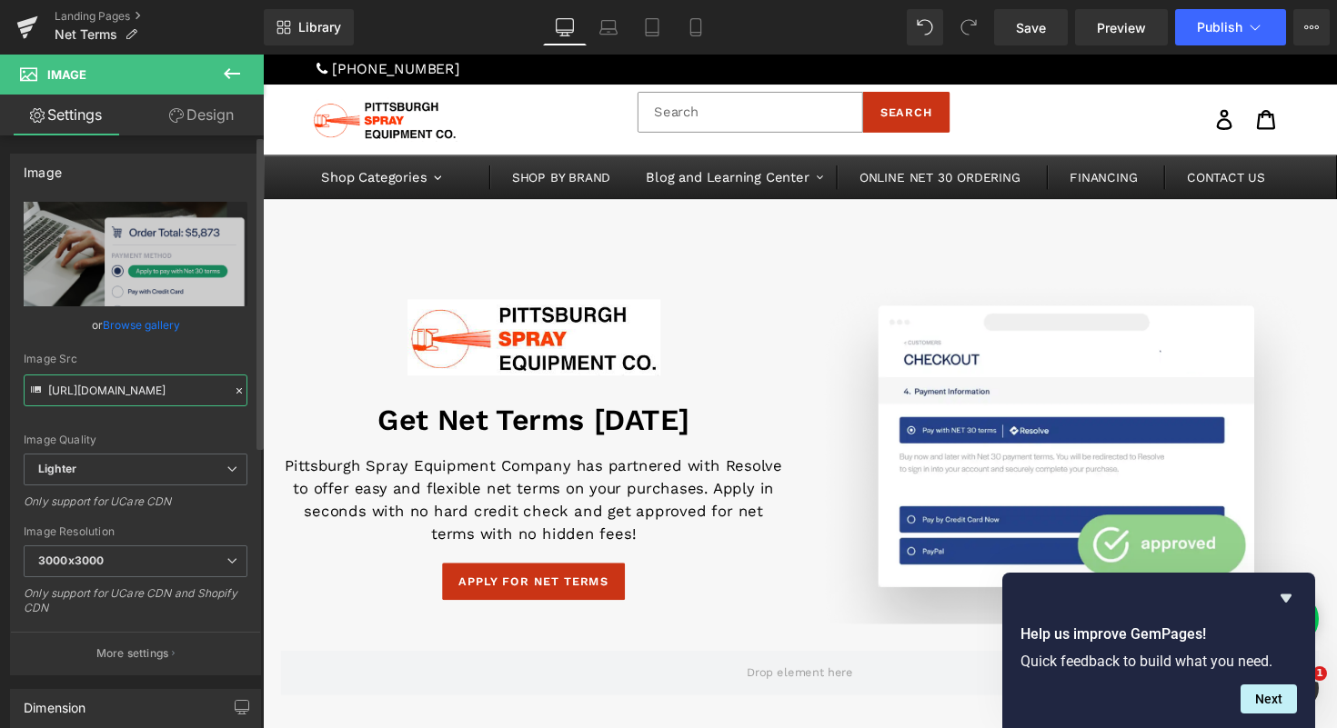
click at [158, 386] on input "https://ucarecdn.com/c453570e-34ff-455b-a3fb-94a354ea5bb6/-/format/auto/-/previ…" at bounding box center [136, 391] width 224 height 32
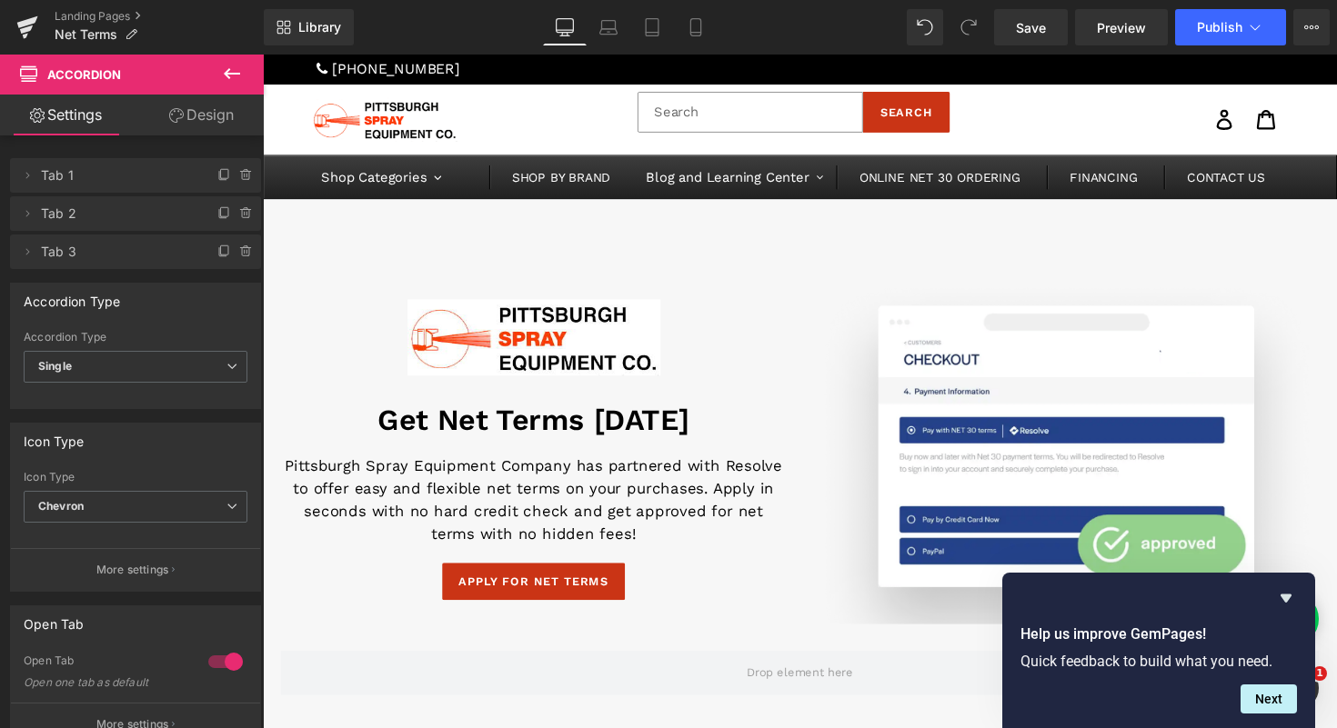
scroll to position [1546, 0]
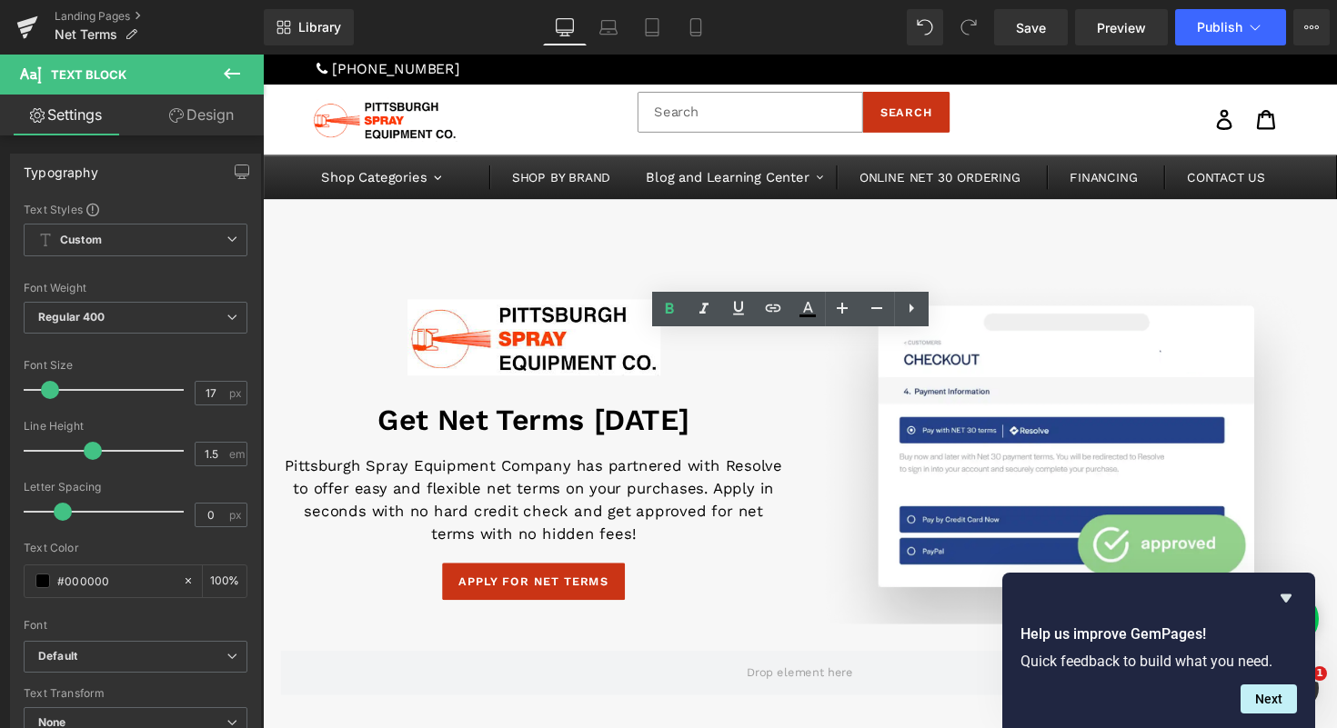
copy strong "Why pay with net terms?"
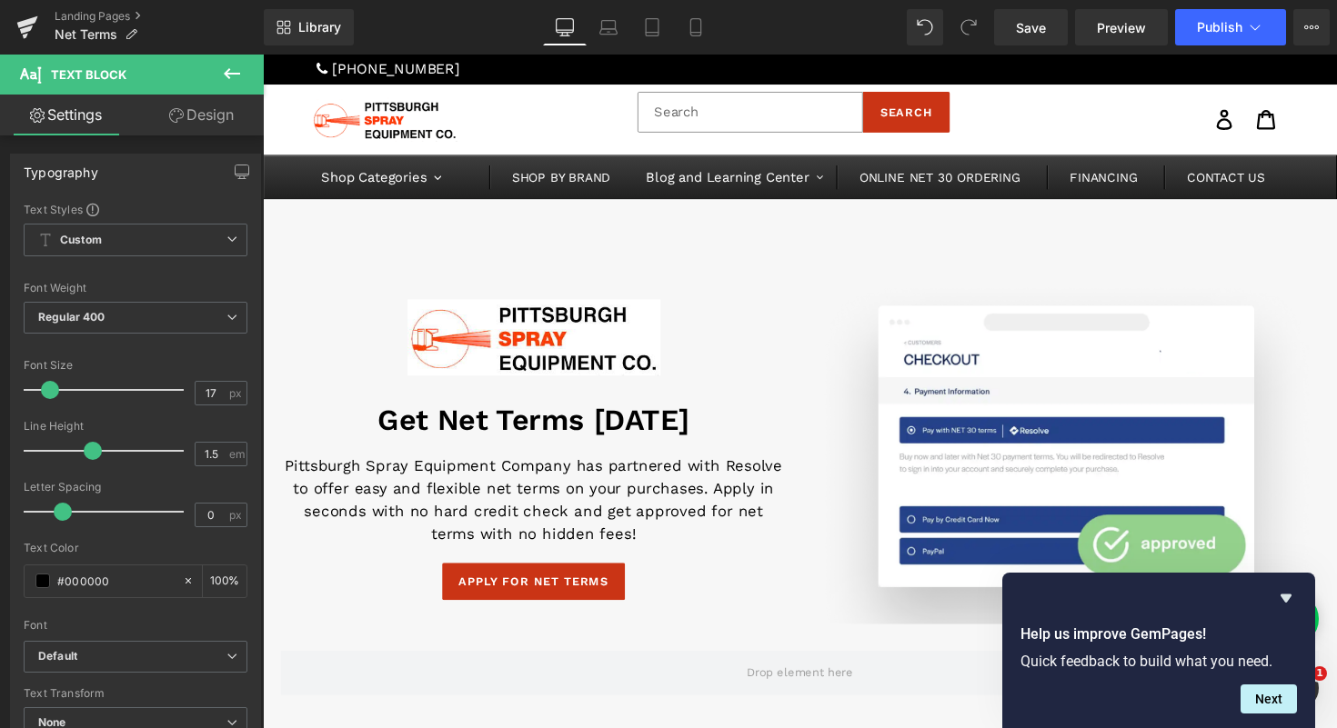
copy strong "Why pay with net terms?"
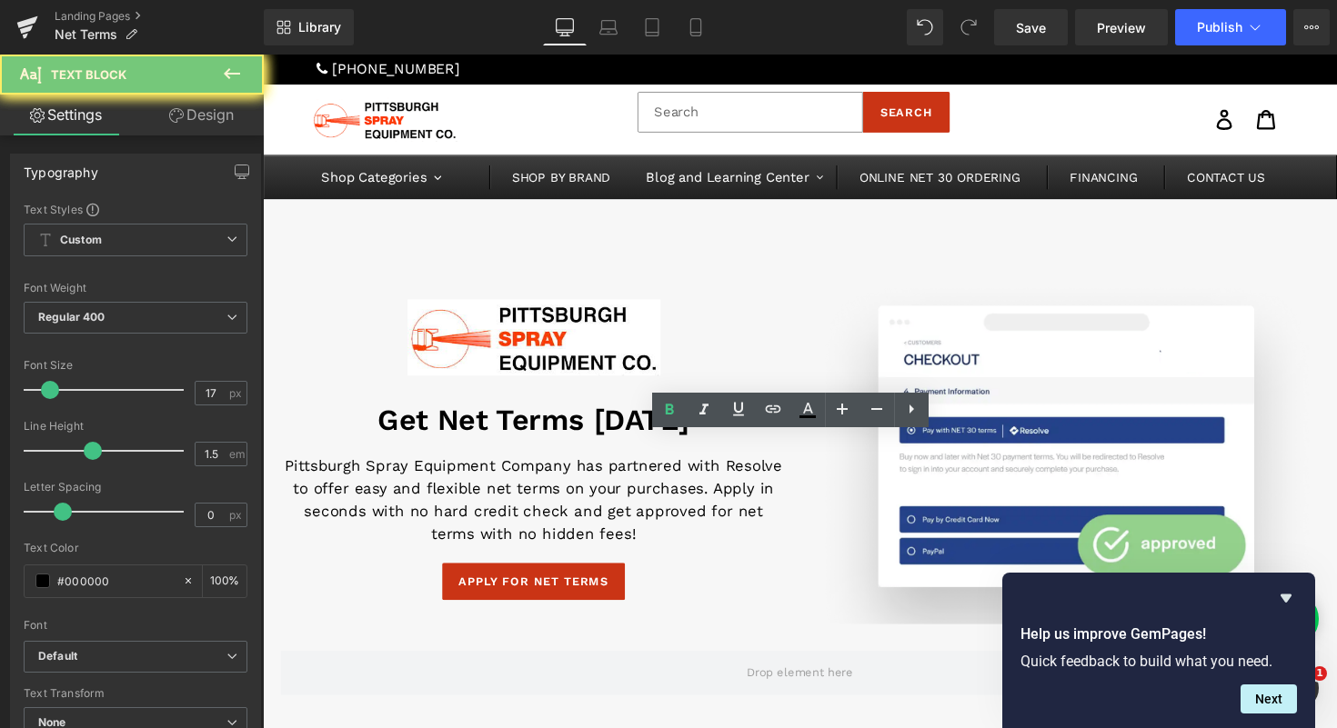
copy strong "Will my credit score be affected?"
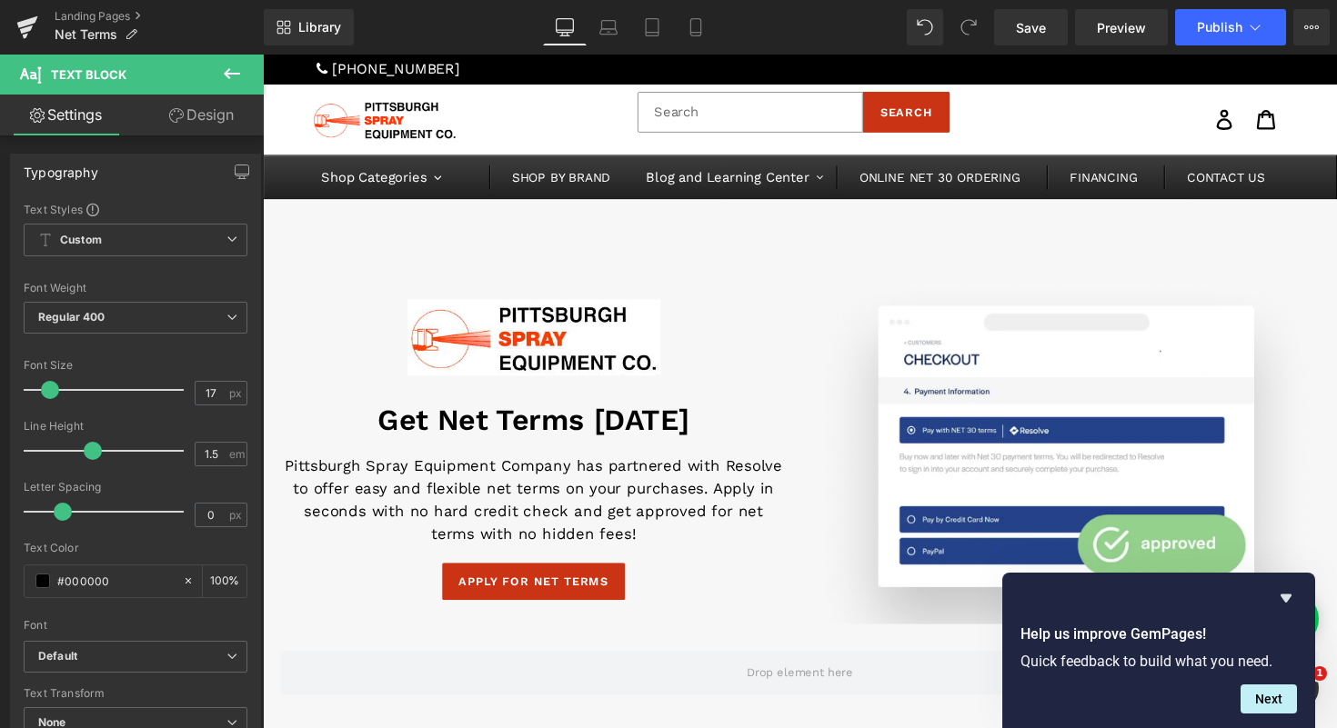
click at [263, 55] on div at bounding box center [263, 55] width 0 height 0
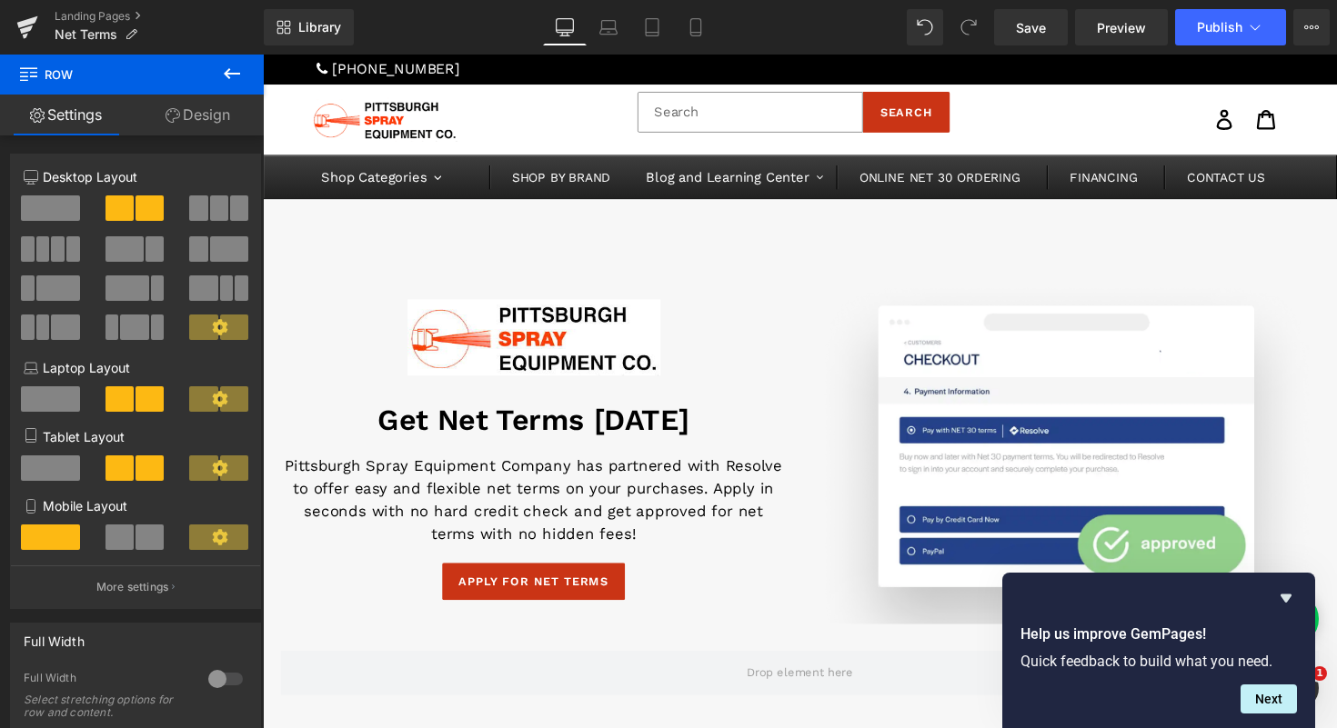
click at [204, 115] on link "Design" at bounding box center [198, 115] width 132 height 41
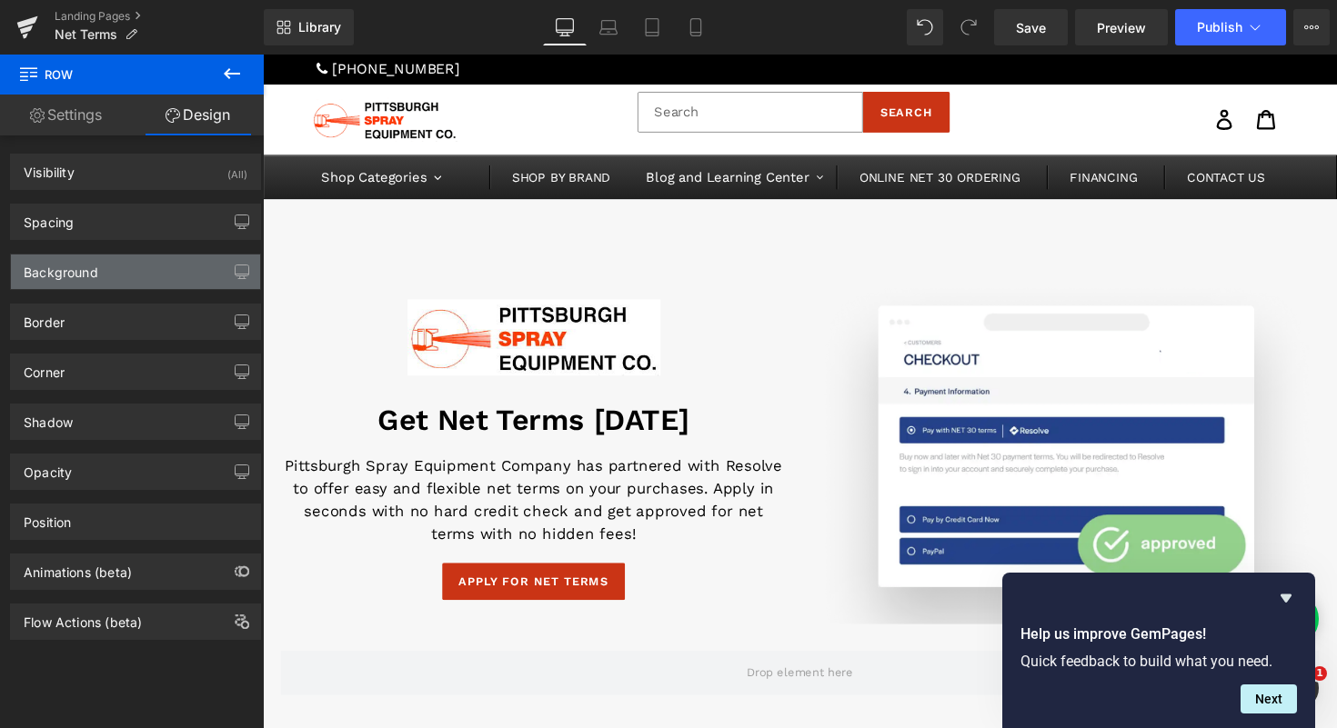
click at [120, 270] on div "Background" at bounding box center [135, 272] width 249 height 35
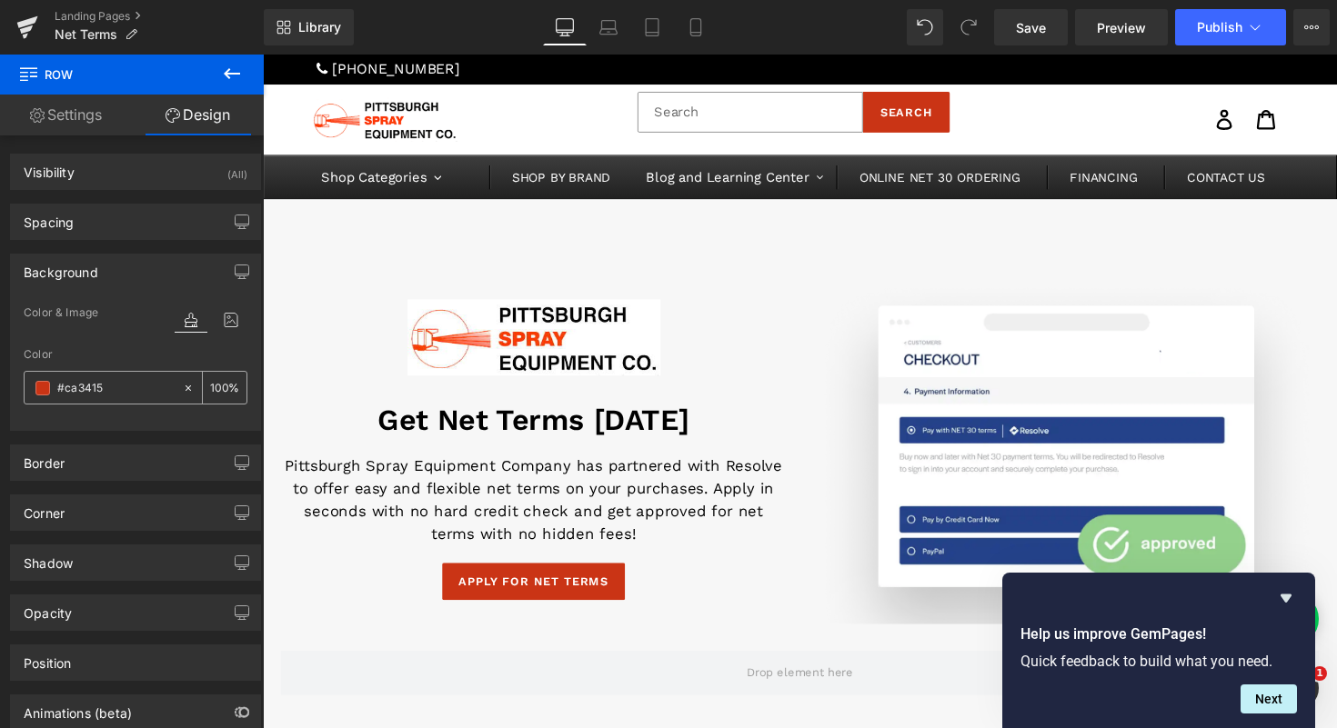
click at [116, 385] on input "#ca3415" at bounding box center [115, 388] width 116 height 20
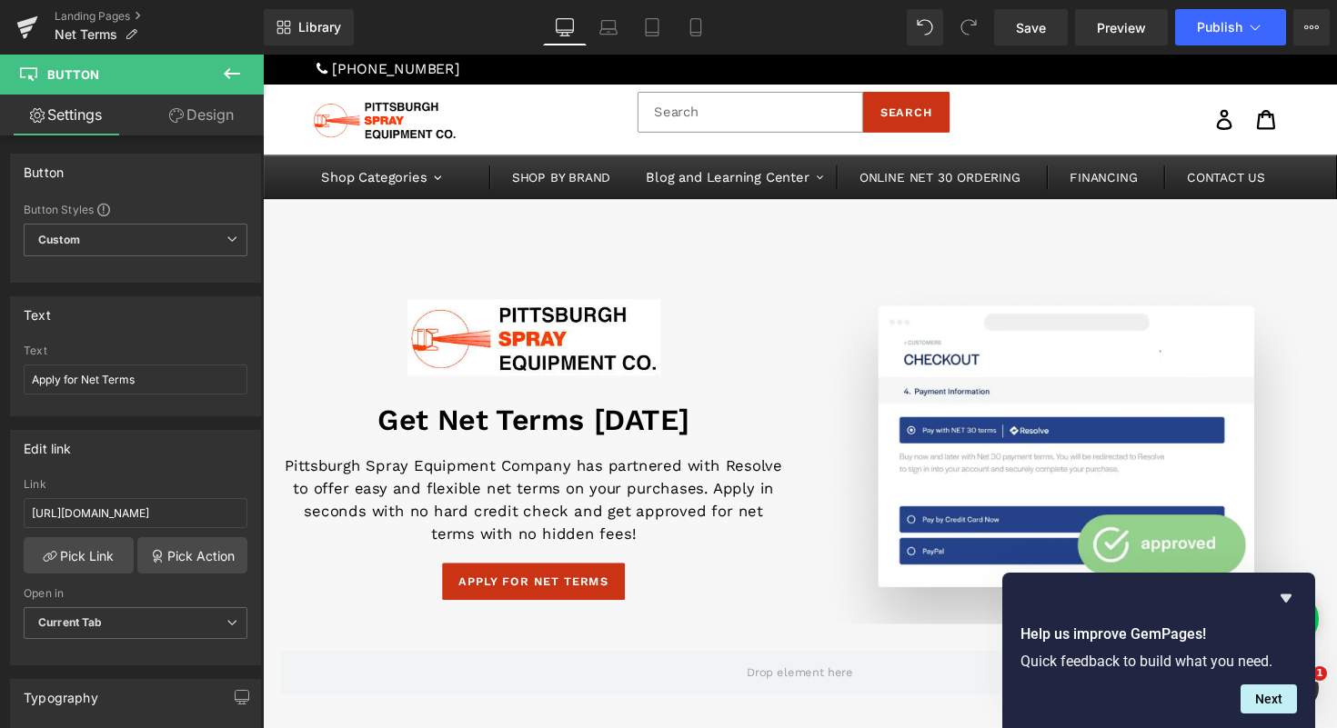
click at [193, 110] on link "Design" at bounding box center [201, 115] width 132 height 41
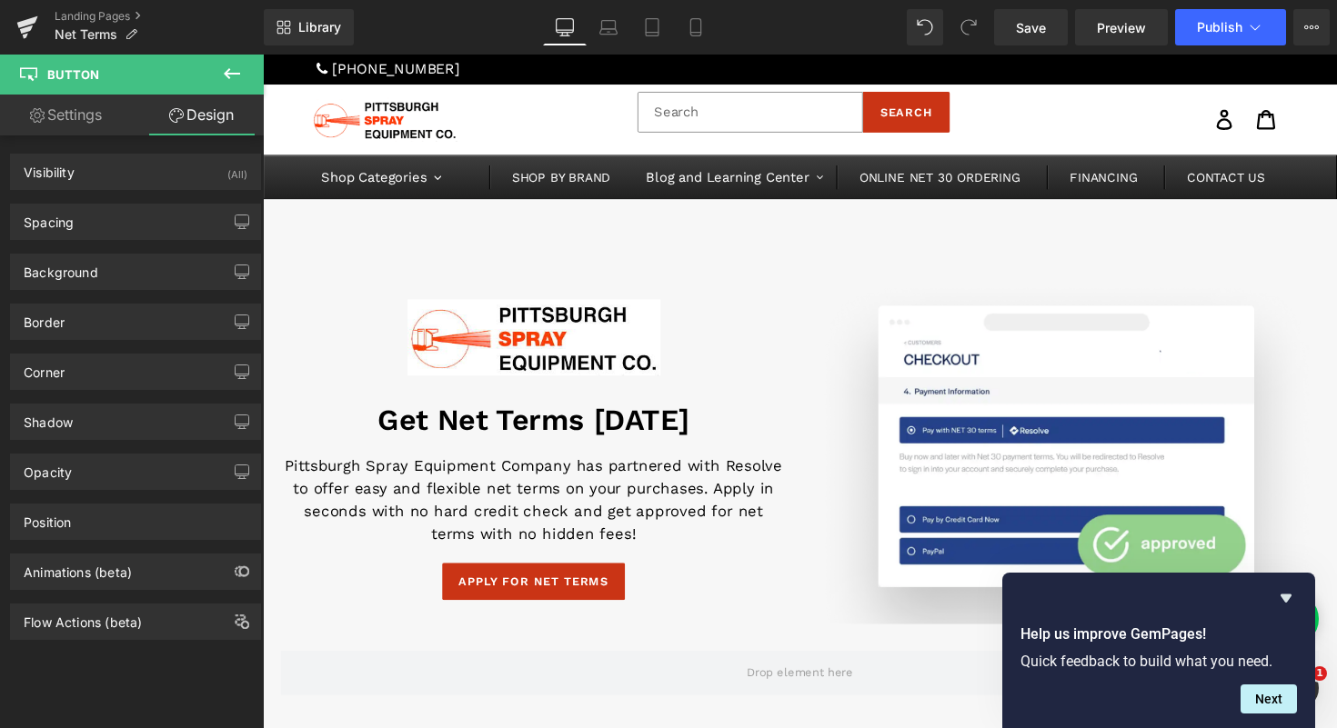
type input "#ddddd9"
type input "100"
click at [104, 267] on div "Background" at bounding box center [135, 272] width 249 height 35
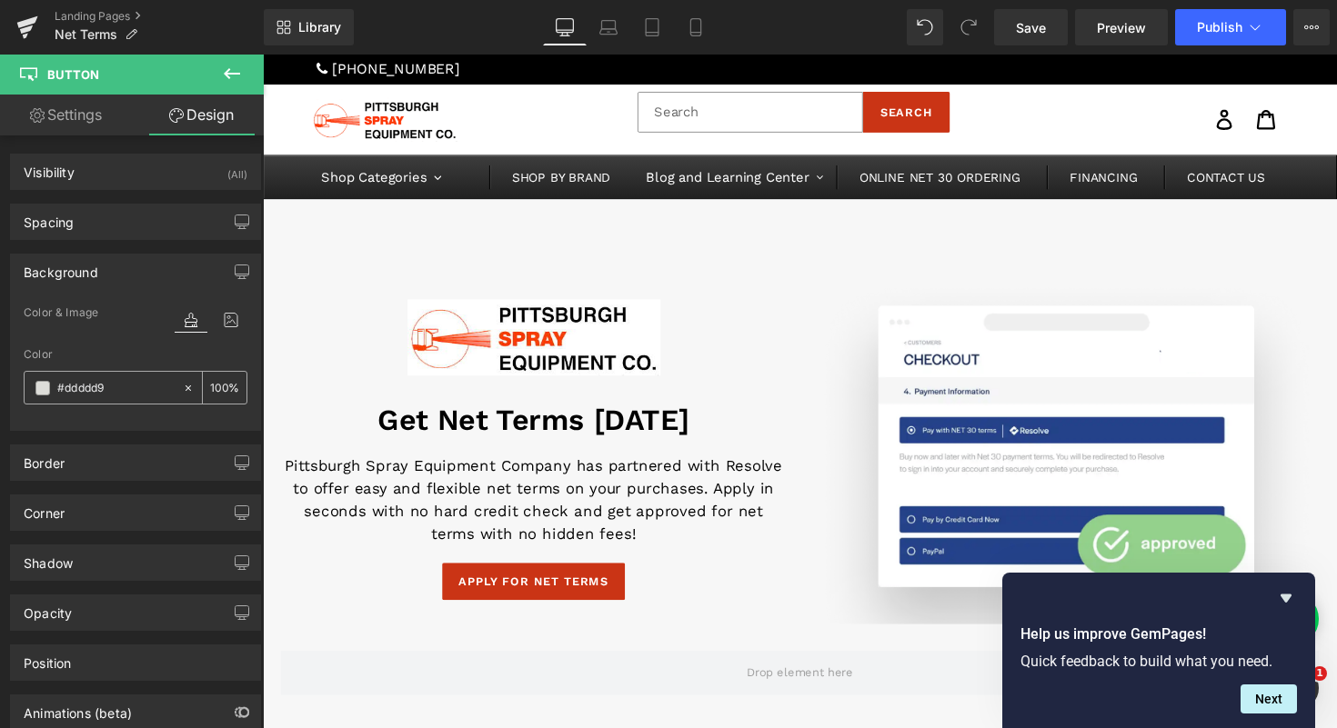
drag, startPoint x: 97, startPoint y: 395, endPoint x: 252, endPoint y: 240, distance: 218.6
click at [97, 395] on input "#ddddd9" at bounding box center [115, 388] width 116 height 20
click at [118, 11] on link "Landing Pages" at bounding box center [159, 16] width 209 height 15
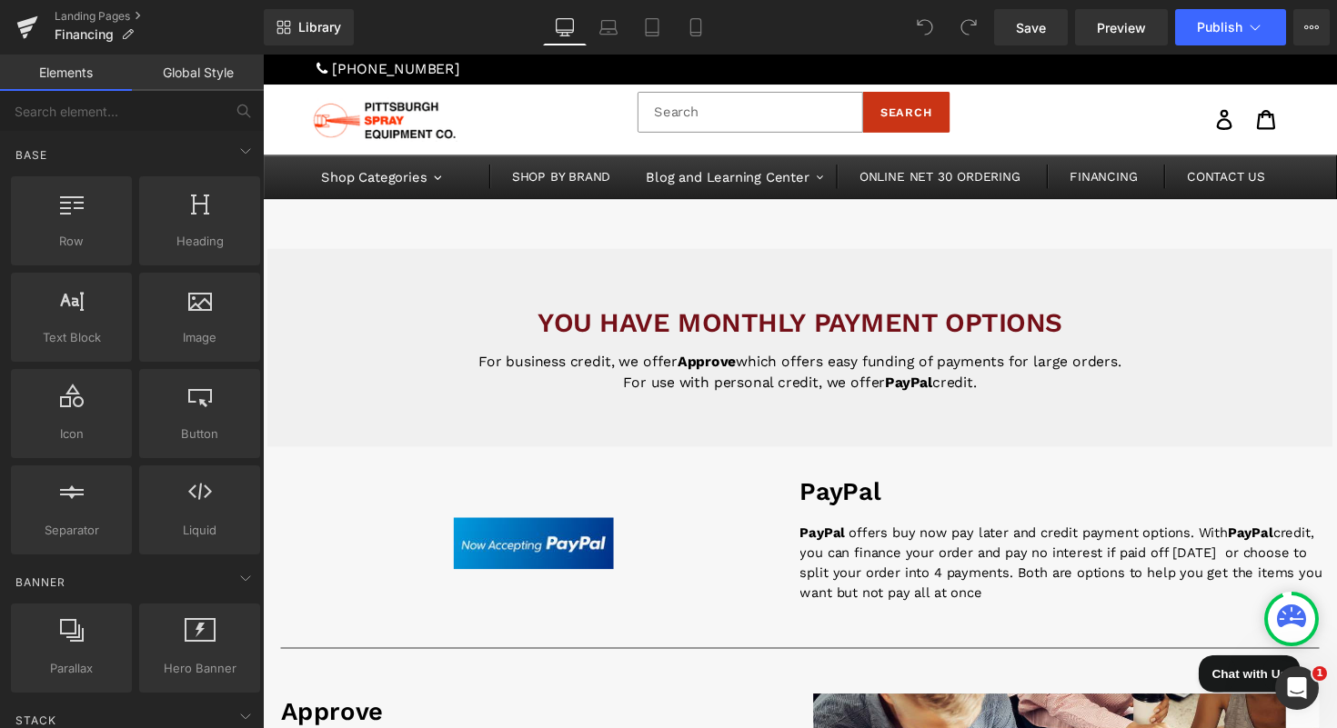
scroll to position [207, 0]
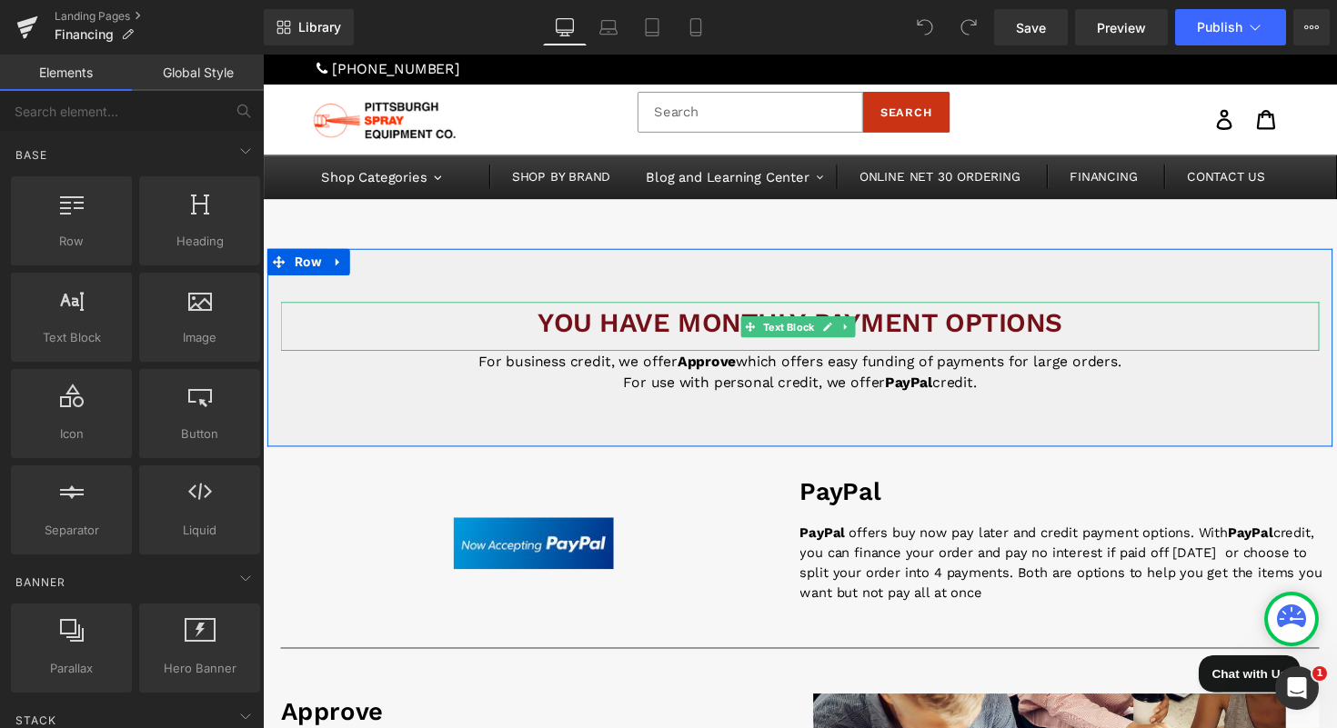
click at [796, 323] on span "Text Block" at bounding box center [801, 334] width 60 height 22
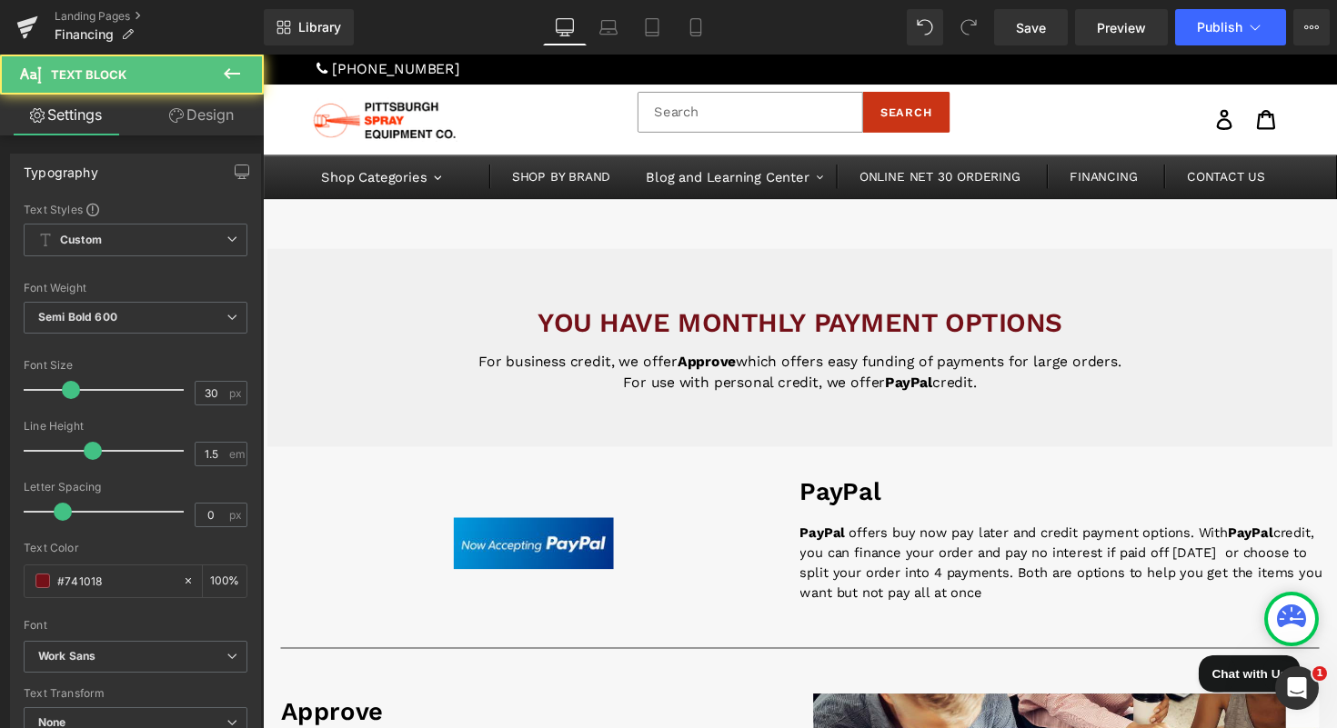
click at [704, 484] on div "Image" at bounding box center [540, 533] width 546 height 98
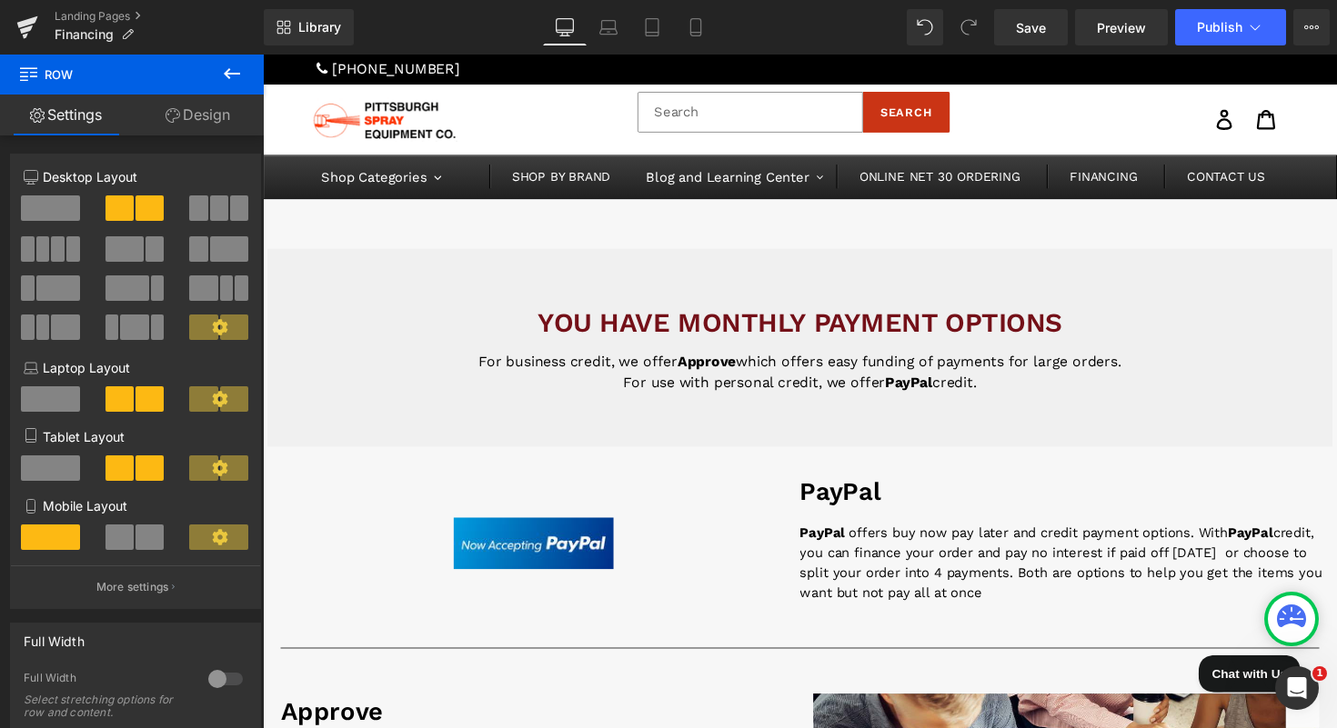
scroll to position [0, 0]
click at [65, 12] on link "Landing Pages" at bounding box center [159, 16] width 209 height 15
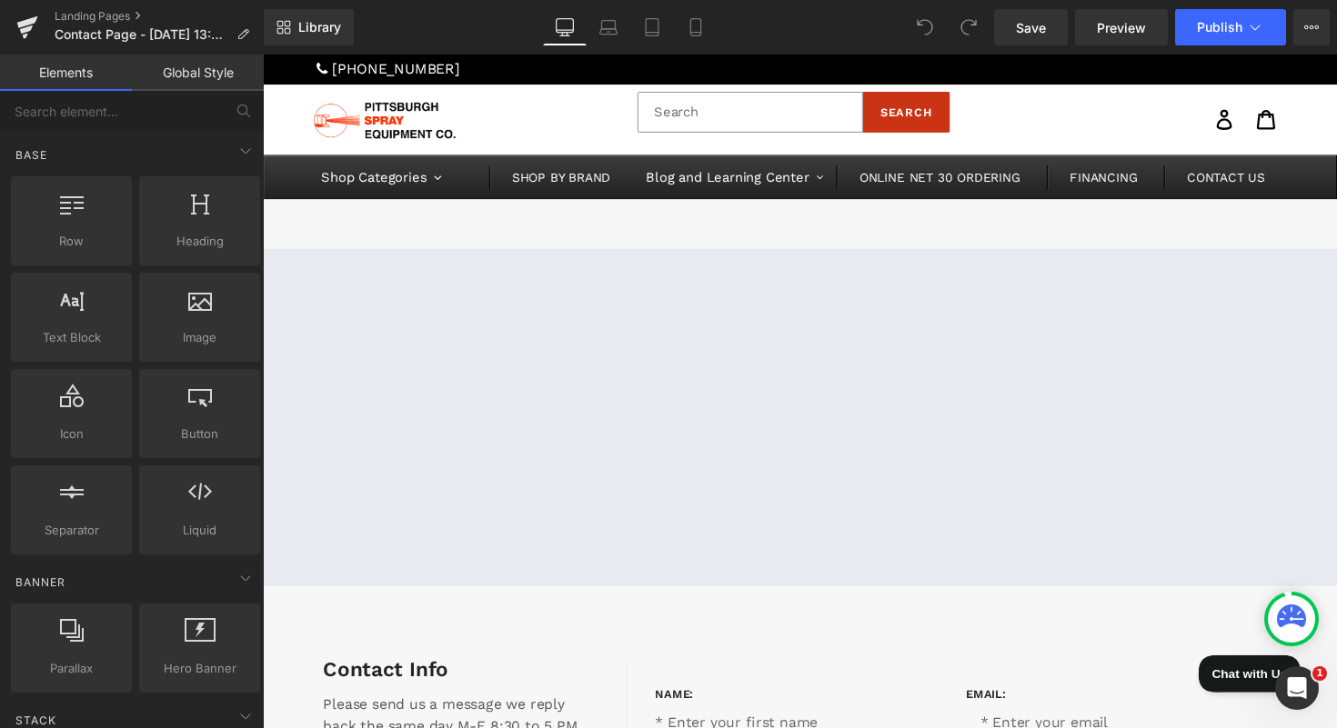
click at [643, 348] on div at bounding box center [813, 426] width 1100 height 345
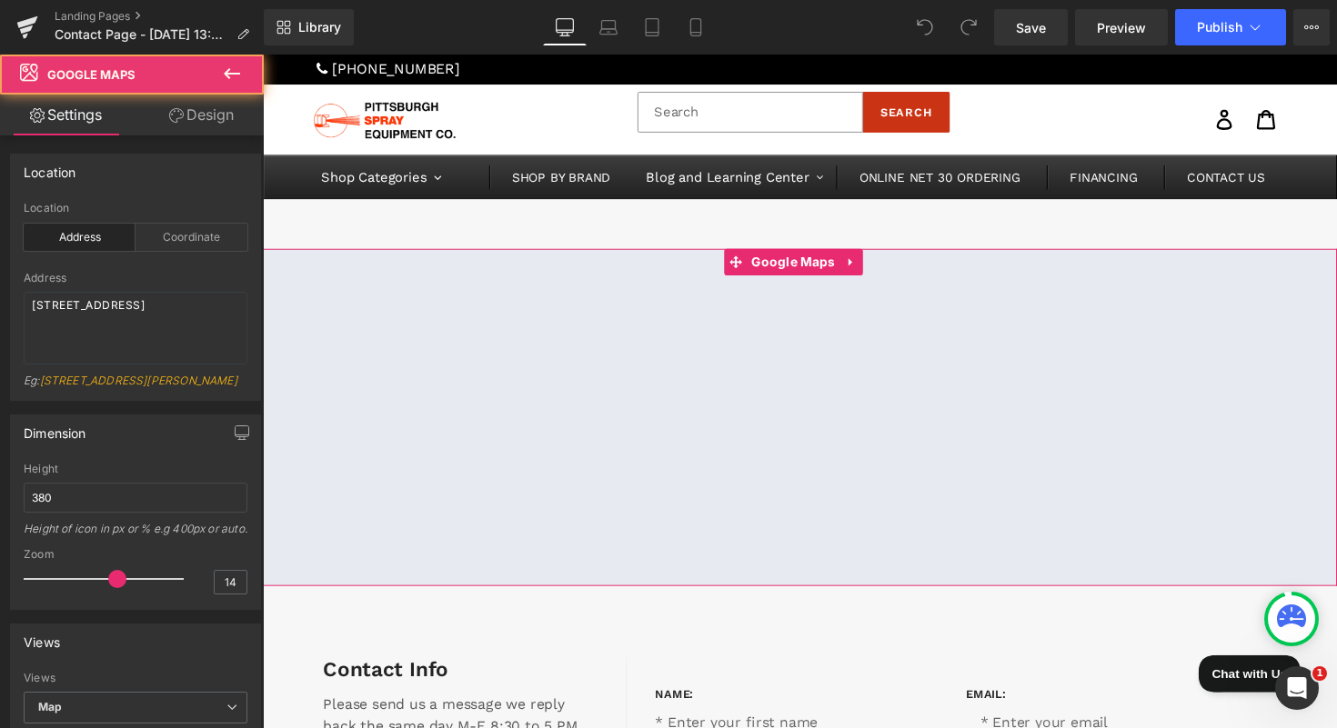
scroll to position [556, 0]
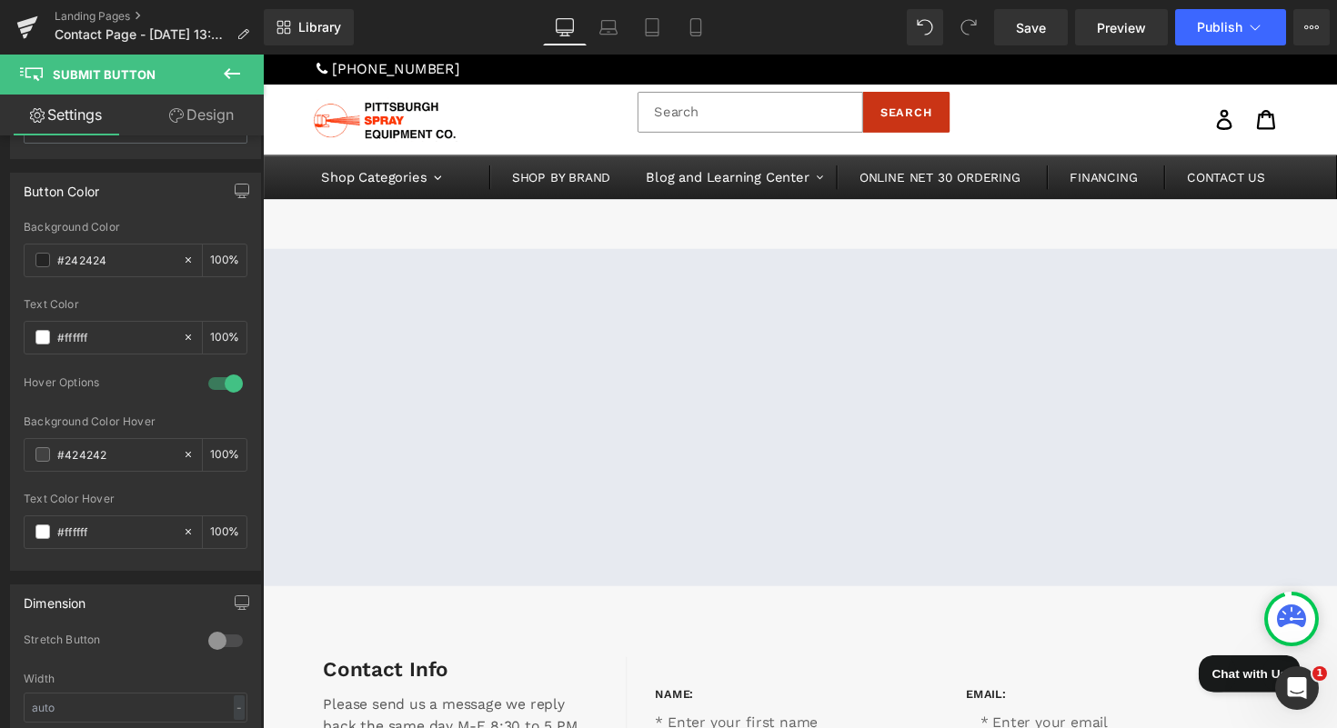
scroll to position [542, 0]
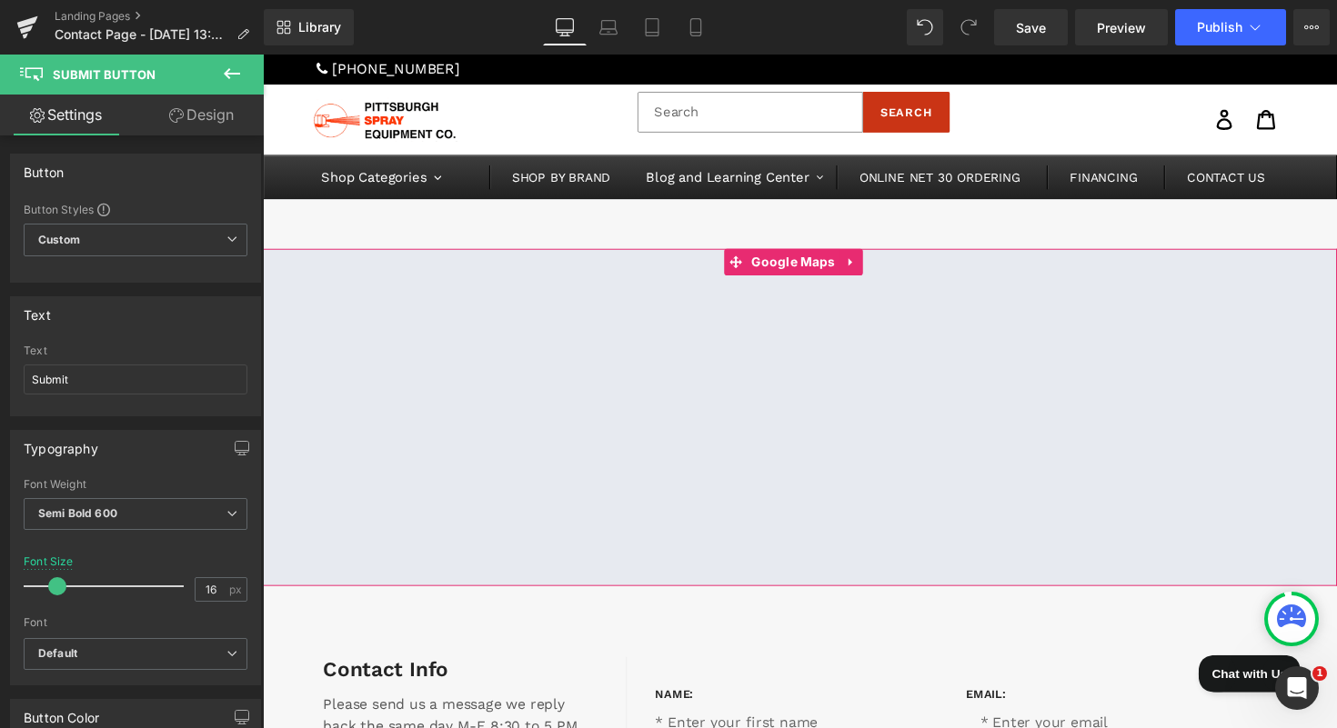
scroll to position [0, 0]
